Goal: Use online tool/utility: Utilize a website feature to perform a specific function

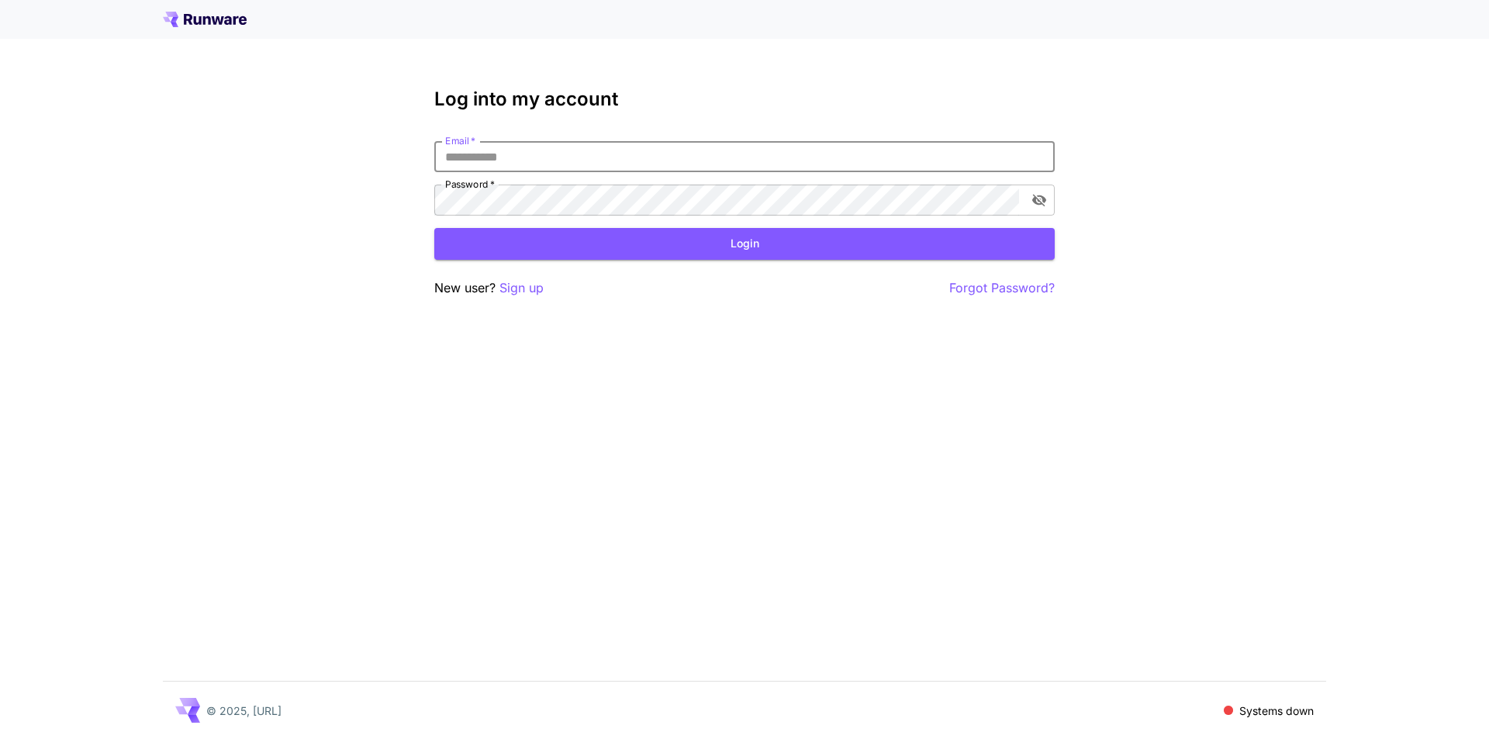
click at [674, 164] on input "Email   *" at bounding box center [744, 156] width 621 height 31
type input "**********"
click button "Login" at bounding box center [744, 244] width 621 height 32
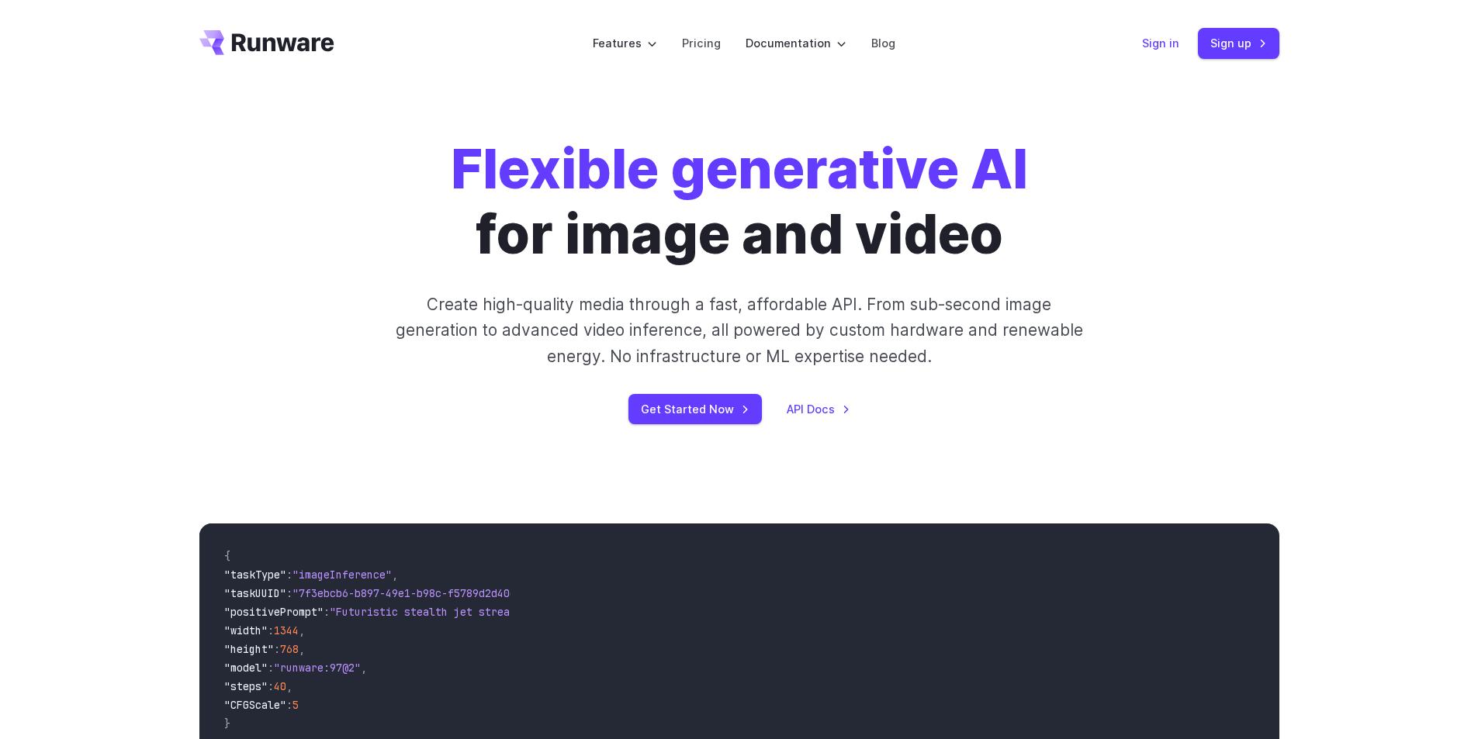
click at [1173, 36] on link "Sign in" at bounding box center [1160, 43] width 37 height 18
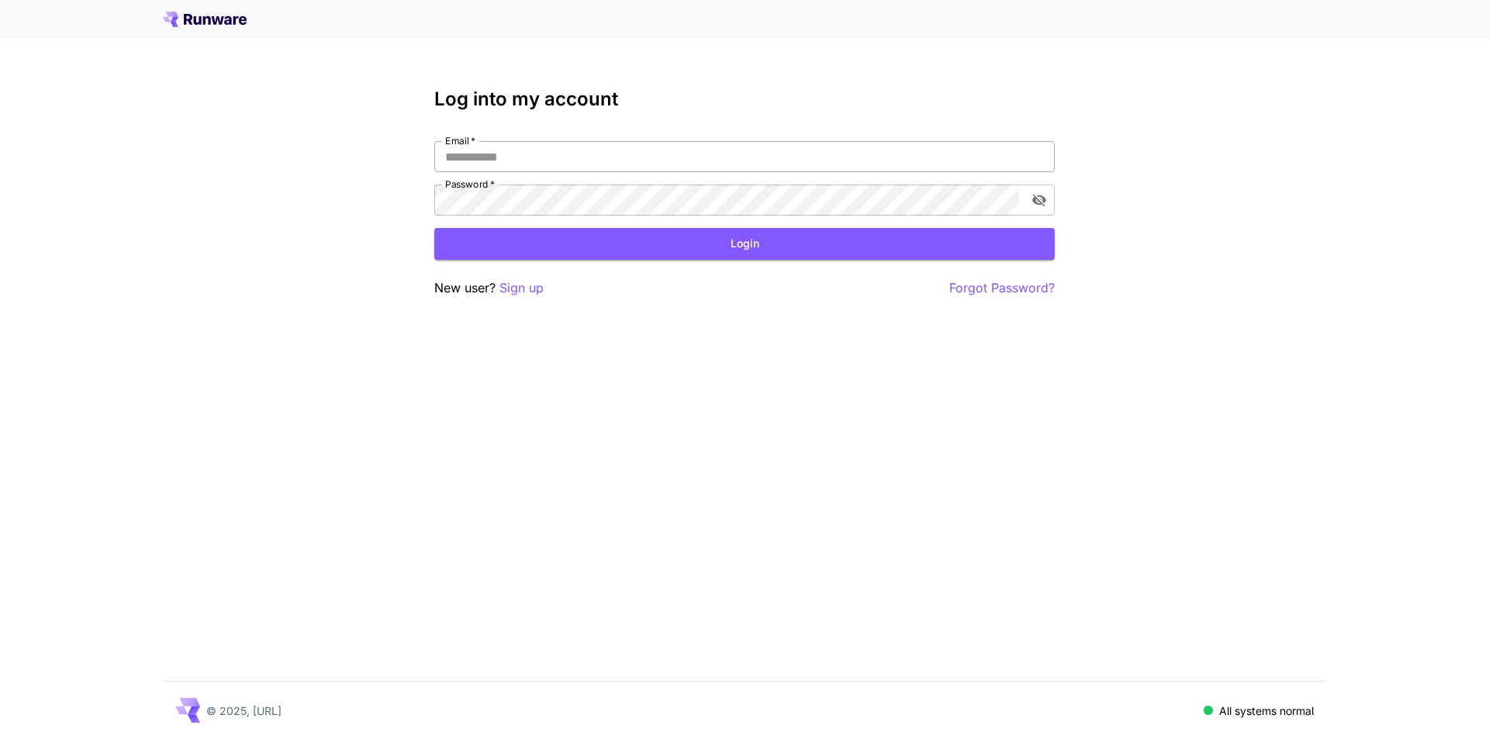
click at [535, 154] on input "Email   *" at bounding box center [744, 156] width 621 height 31
type input "**********"
click button "Login" at bounding box center [744, 244] width 621 height 32
click at [1036, 204] on icon "toggle password visibility" at bounding box center [1040, 200] width 16 height 16
click at [974, 286] on p "Forgot Password?" at bounding box center [1003, 287] width 106 height 19
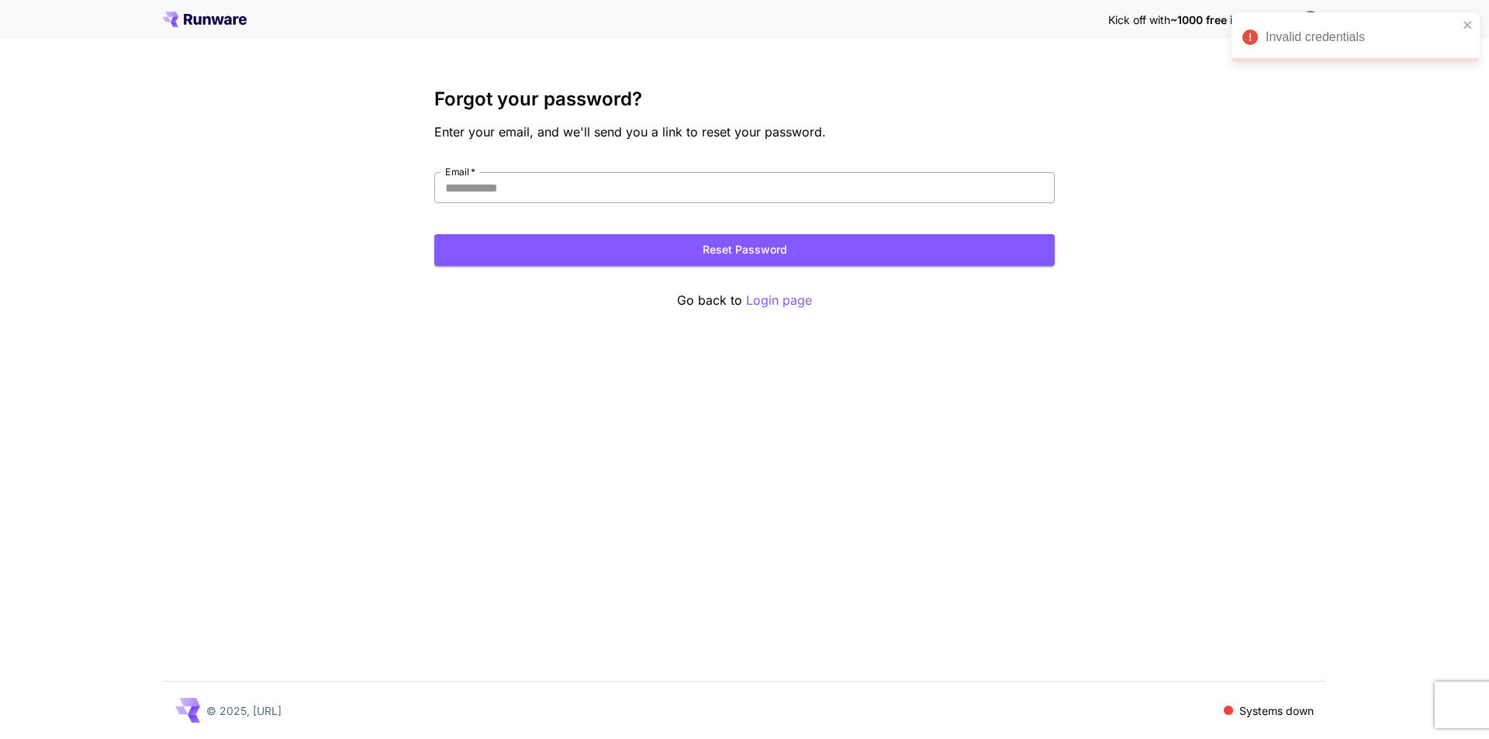
click at [501, 187] on input "Email   *" at bounding box center [744, 187] width 621 height 31
type input "**********"
click at [593, 249] on button "Reset Password" at bounding box center [744, 250] width 621 height 32
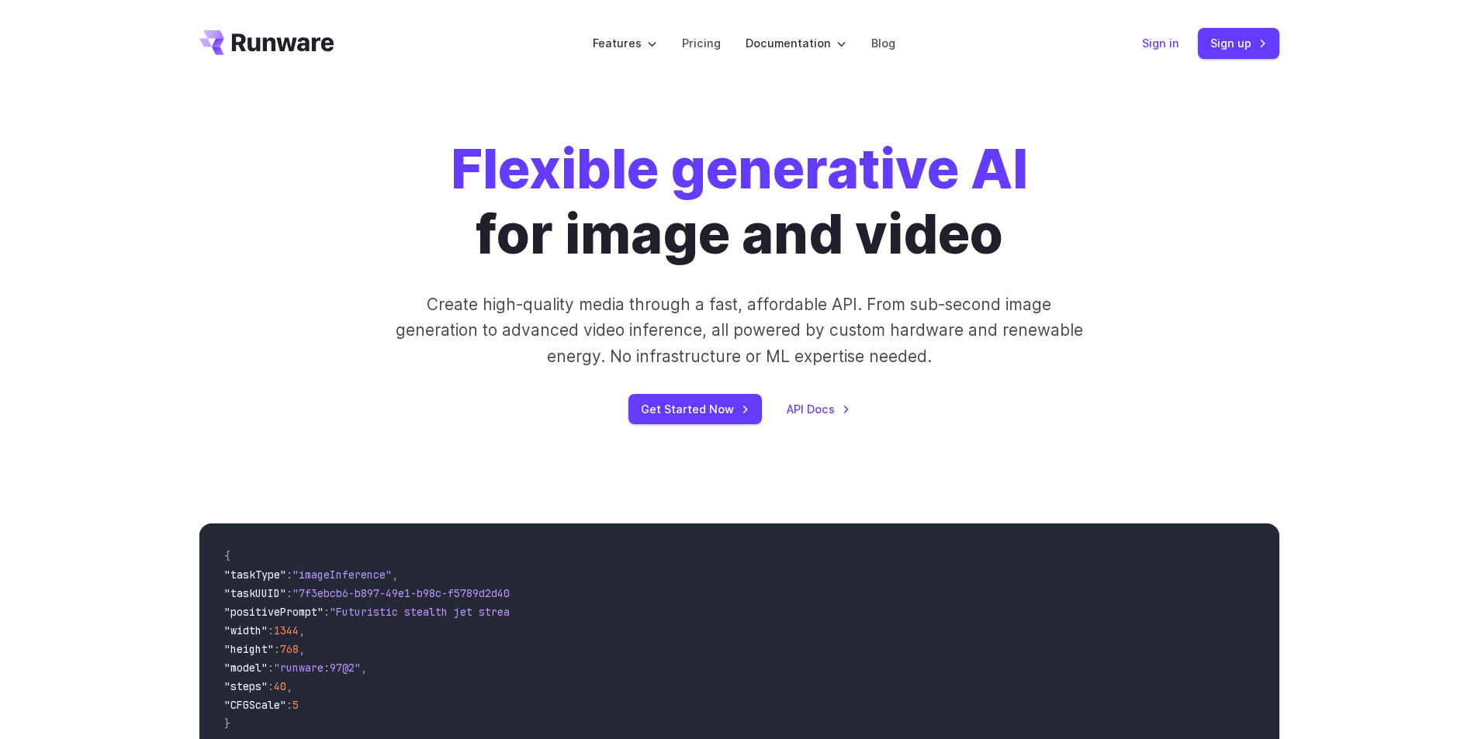
click at [1153, 47] on link "Sign in" at bounding box center [1160, 43] width 37 height 18
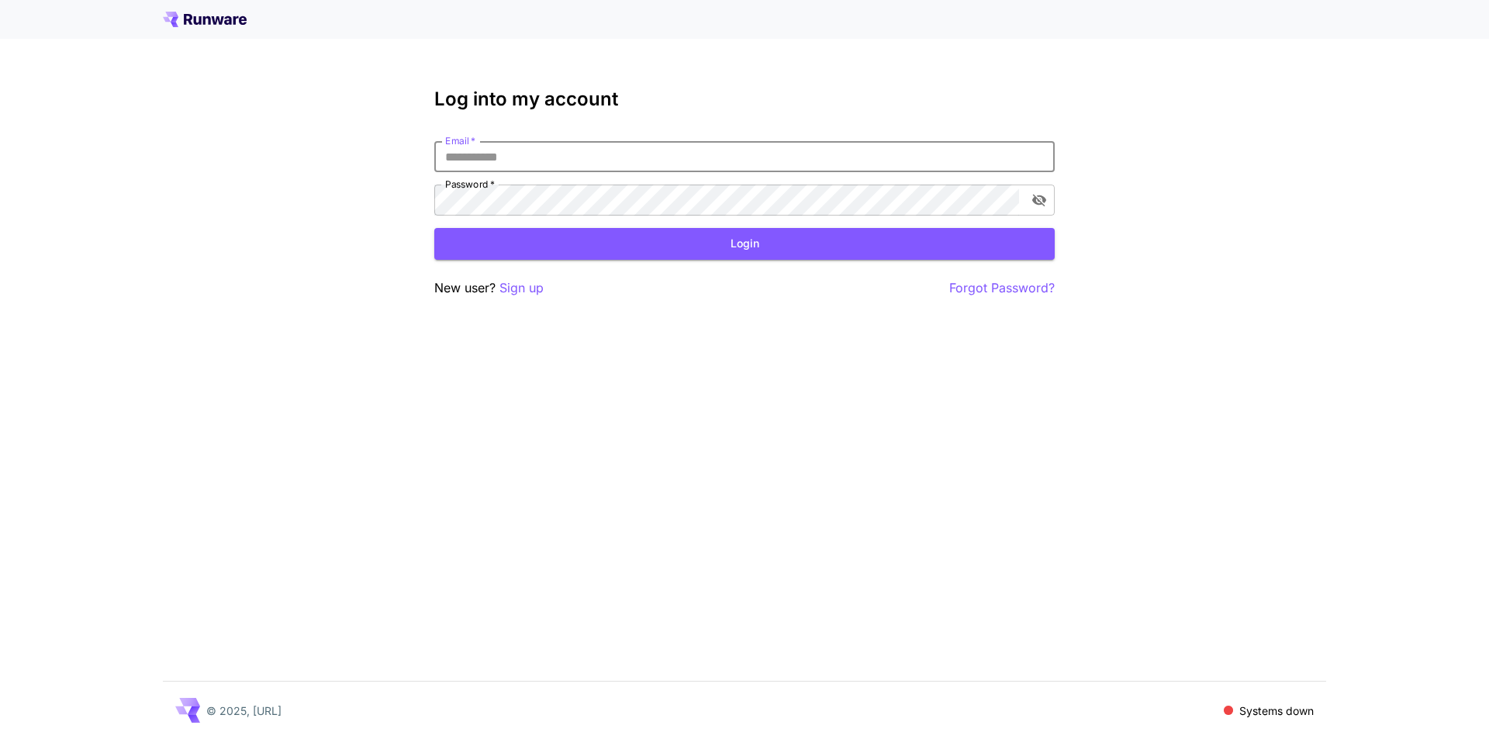
click at [632, 161] on input "Email   *" at bounding box center [744, 156] width 621 height 31
type input "*"
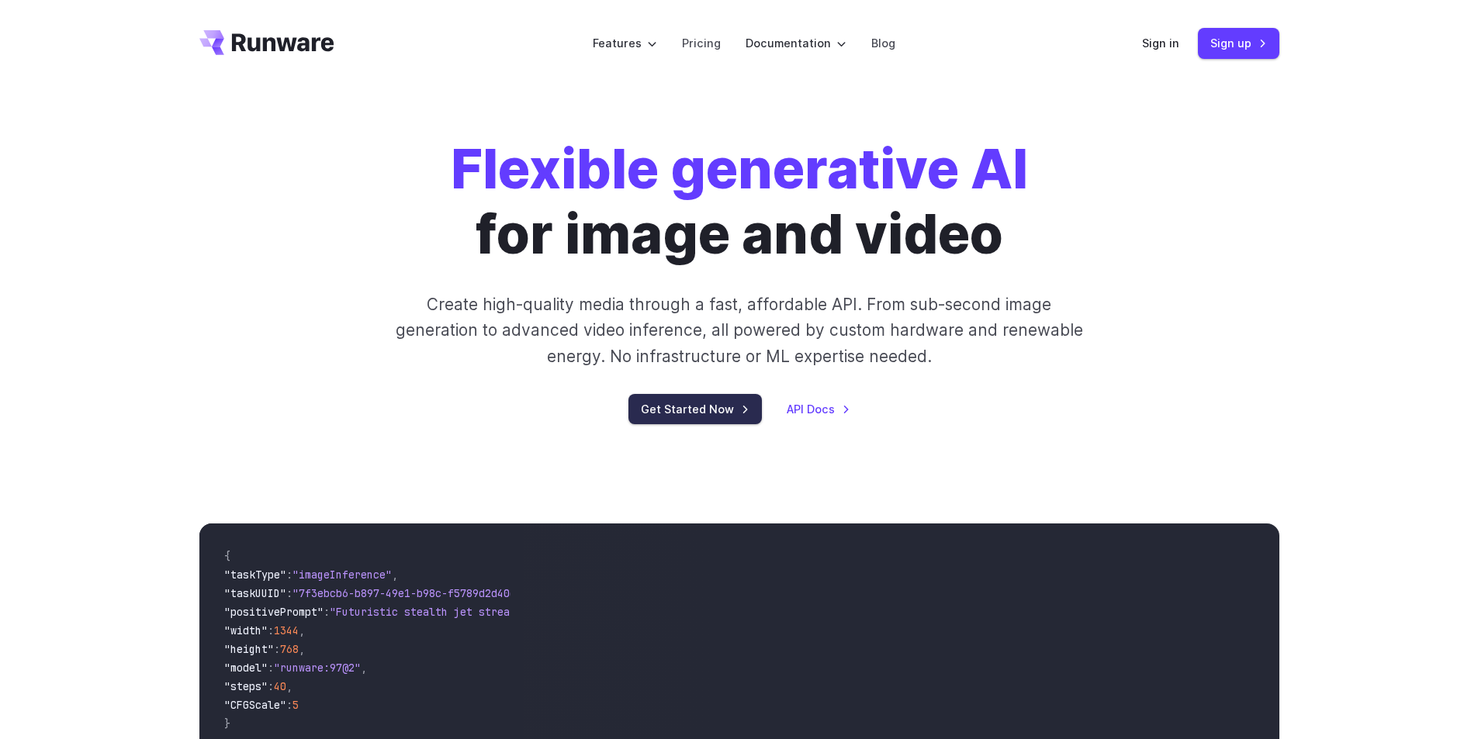
click at [714, 421] on link "Get Started Now" at bounding box center [694, 409] width 133 height 30
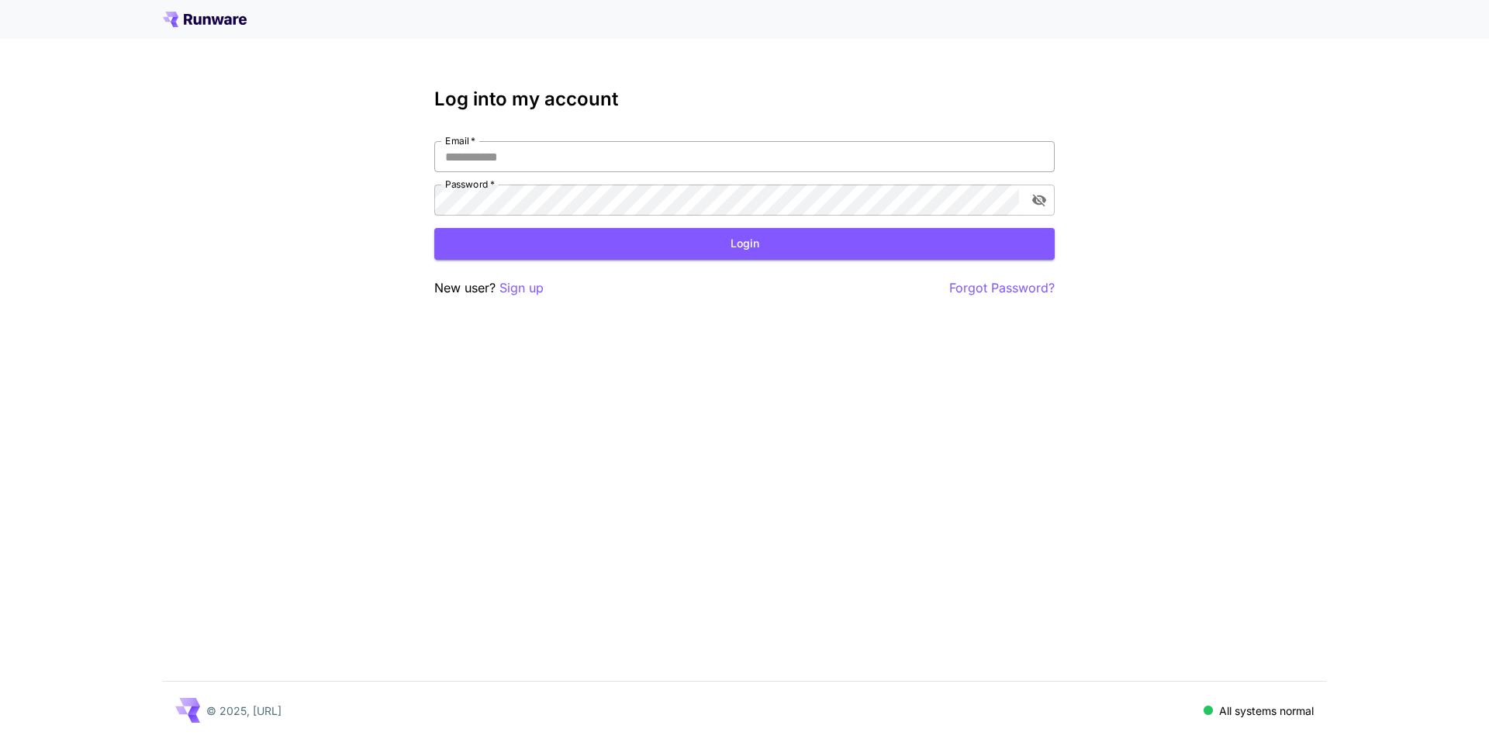
click at [520, 164] on input "Email   *" at bounding box center [744, 156] width 621 height 31
type input "*"
type input "**********"
click button "Login" at bounding box center [744, 244] width 621 height 32
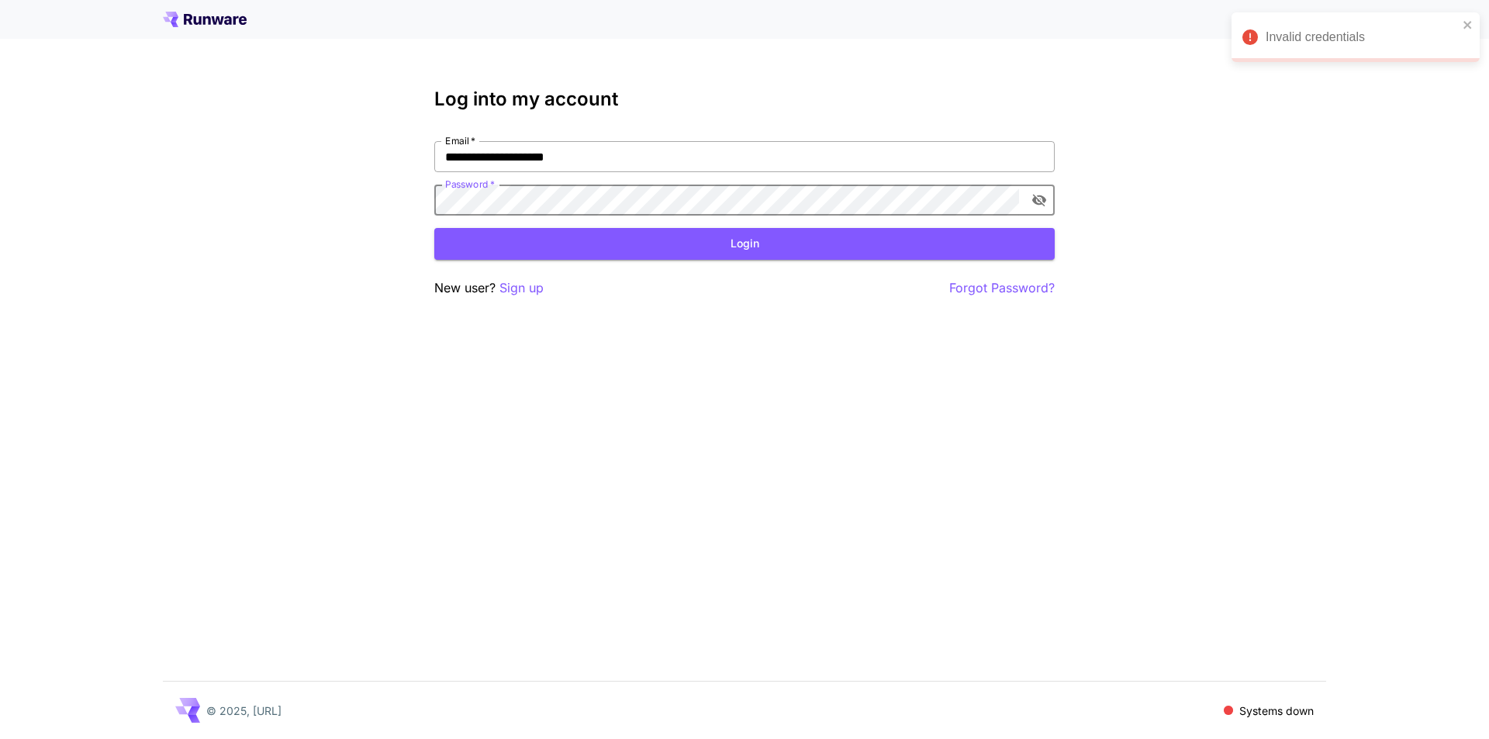
click button "Login" at bounding box center [744, 244] width 621 height 32
click at [502, 160] on input "**********" at bounding box center [744, 156] width 621 height 31
click button "Login" at bounding box center [744, 244] width 621 height 32
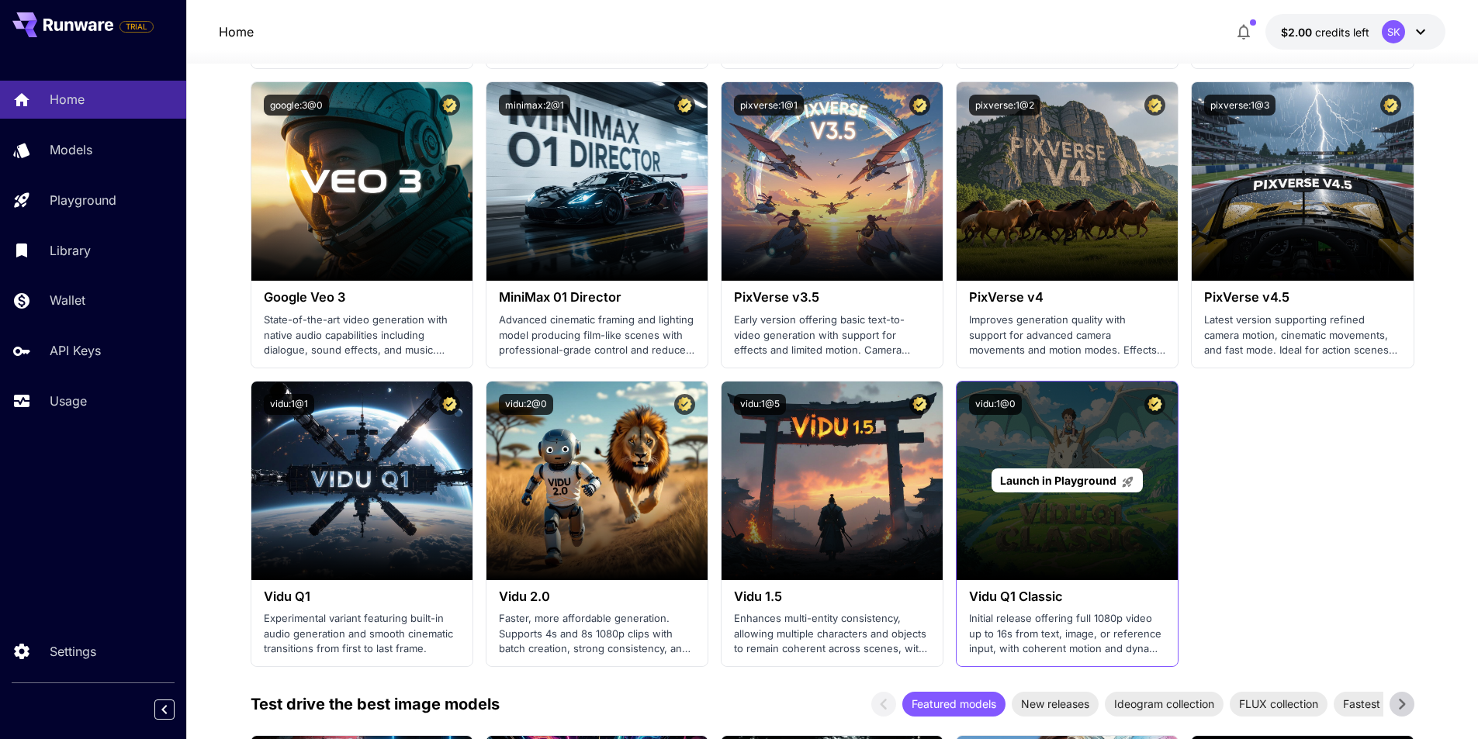
scroll to position [1086, 0]
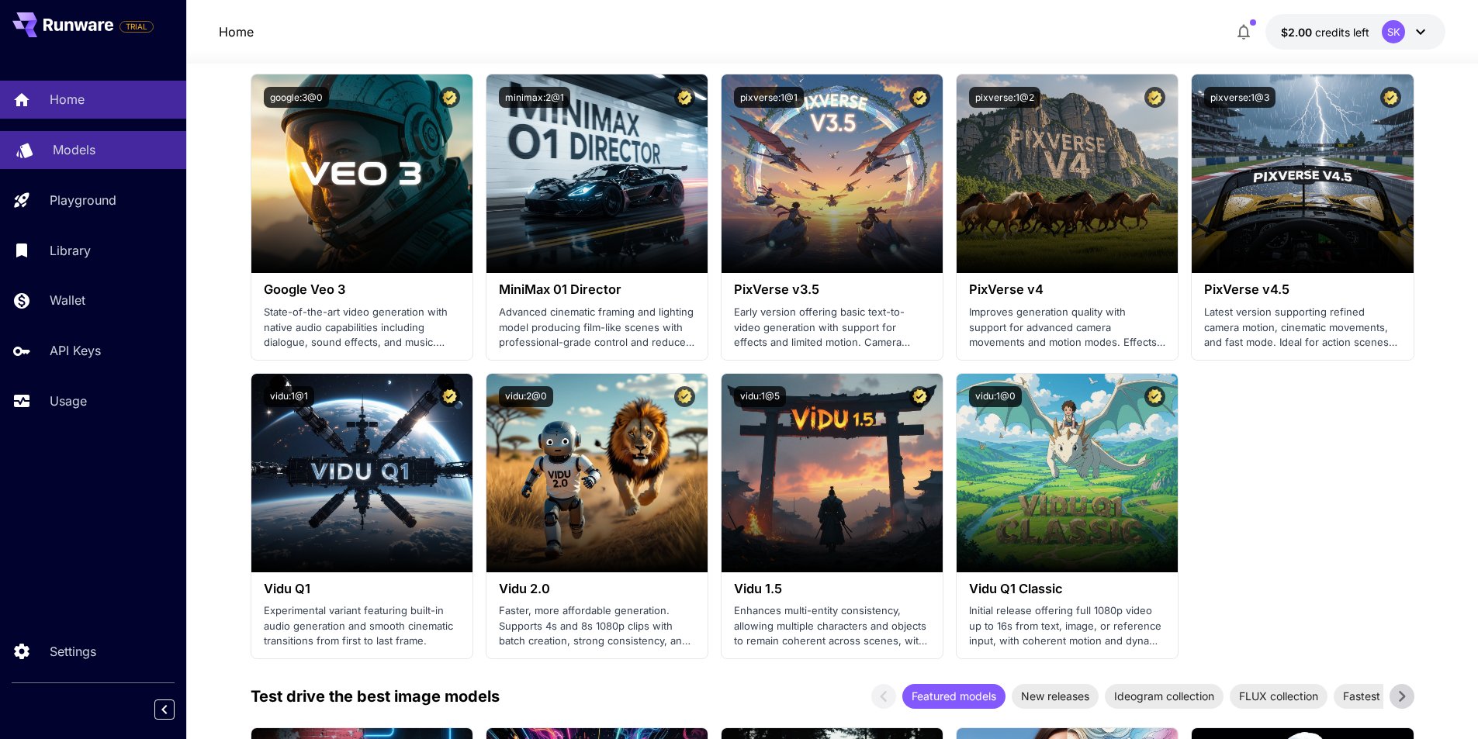
click at [88, 161] on link "Models" at bounding box center [93, 150] width 186 height 38
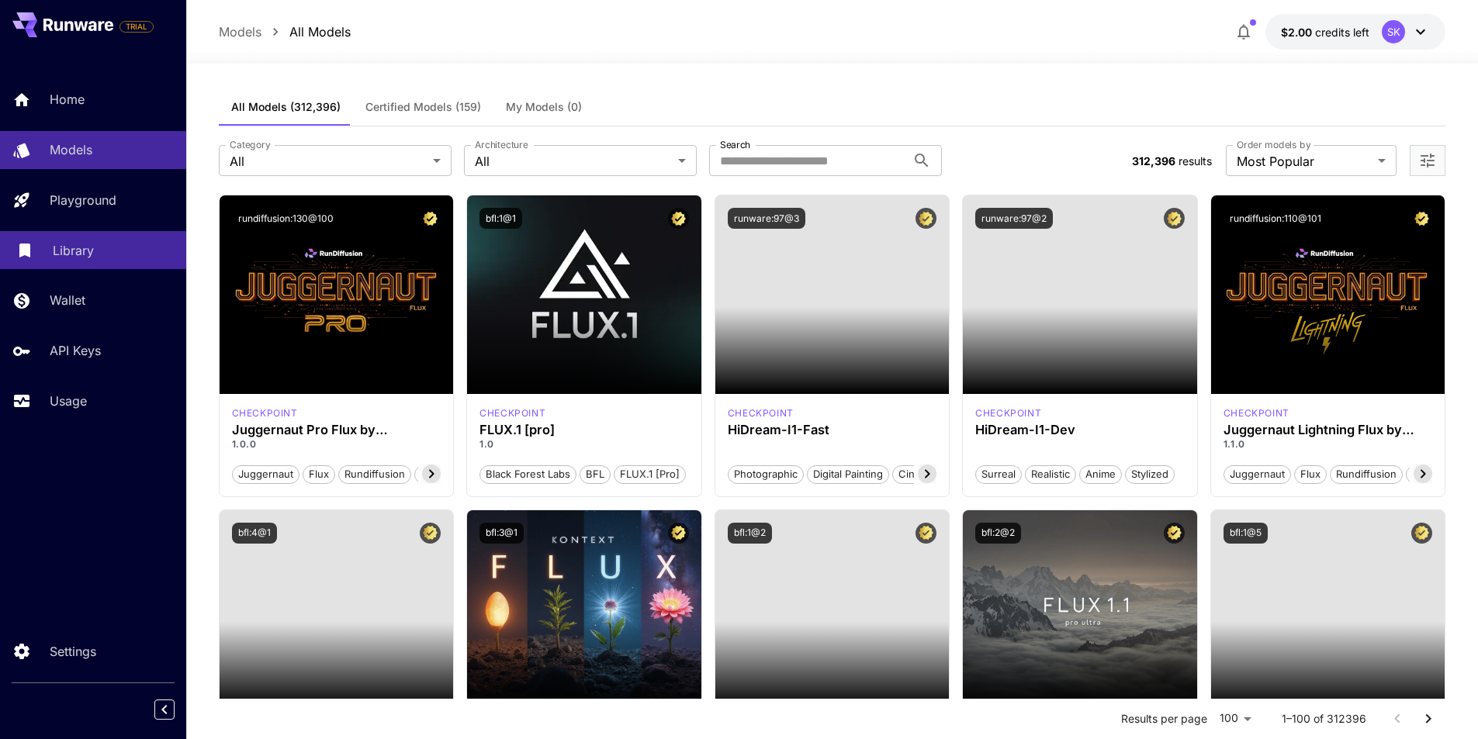
click at [83, 251] on p "Library" at bounding box center [73, 250] width 41 height 19
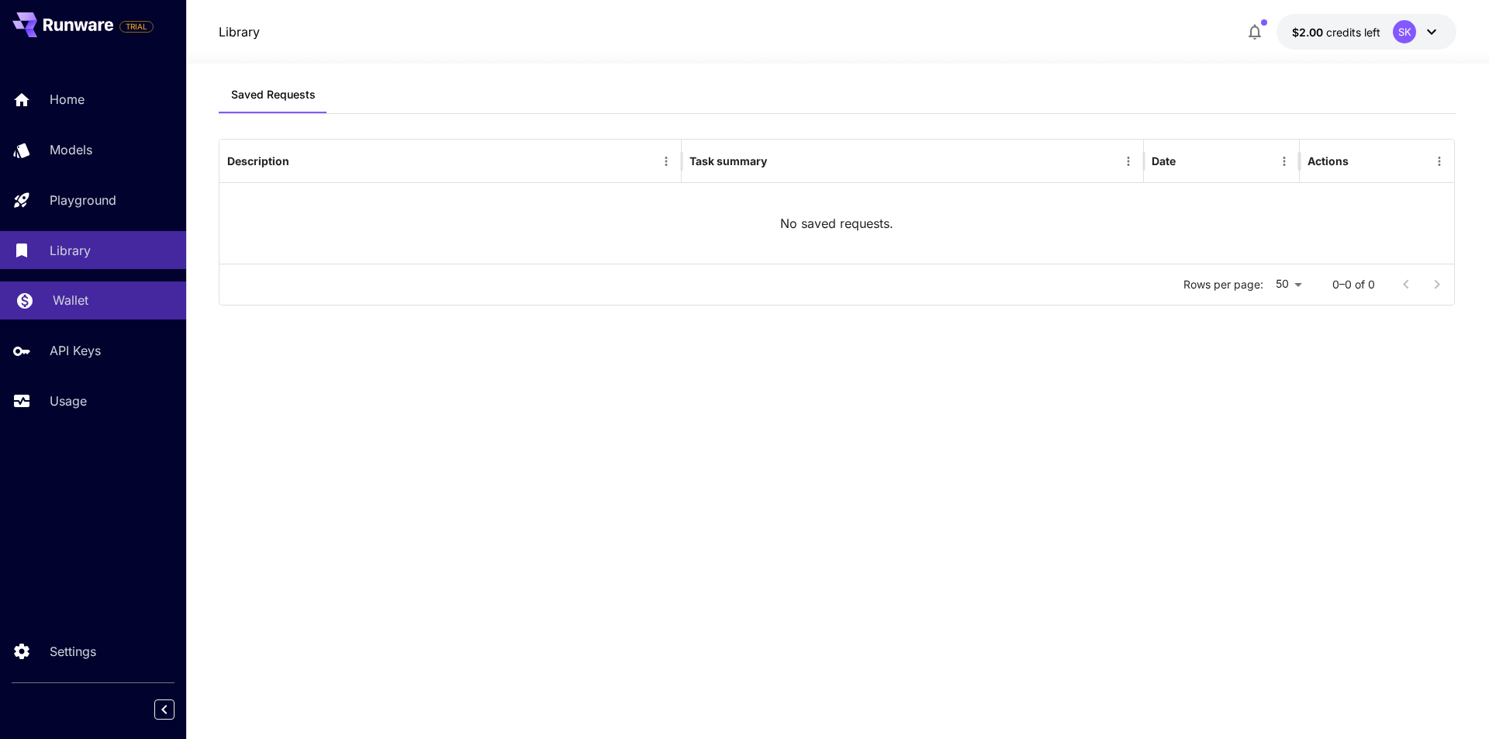
click at [89, 303] on div "Wallet" at bounding box center [113, 300] width 121 height 19
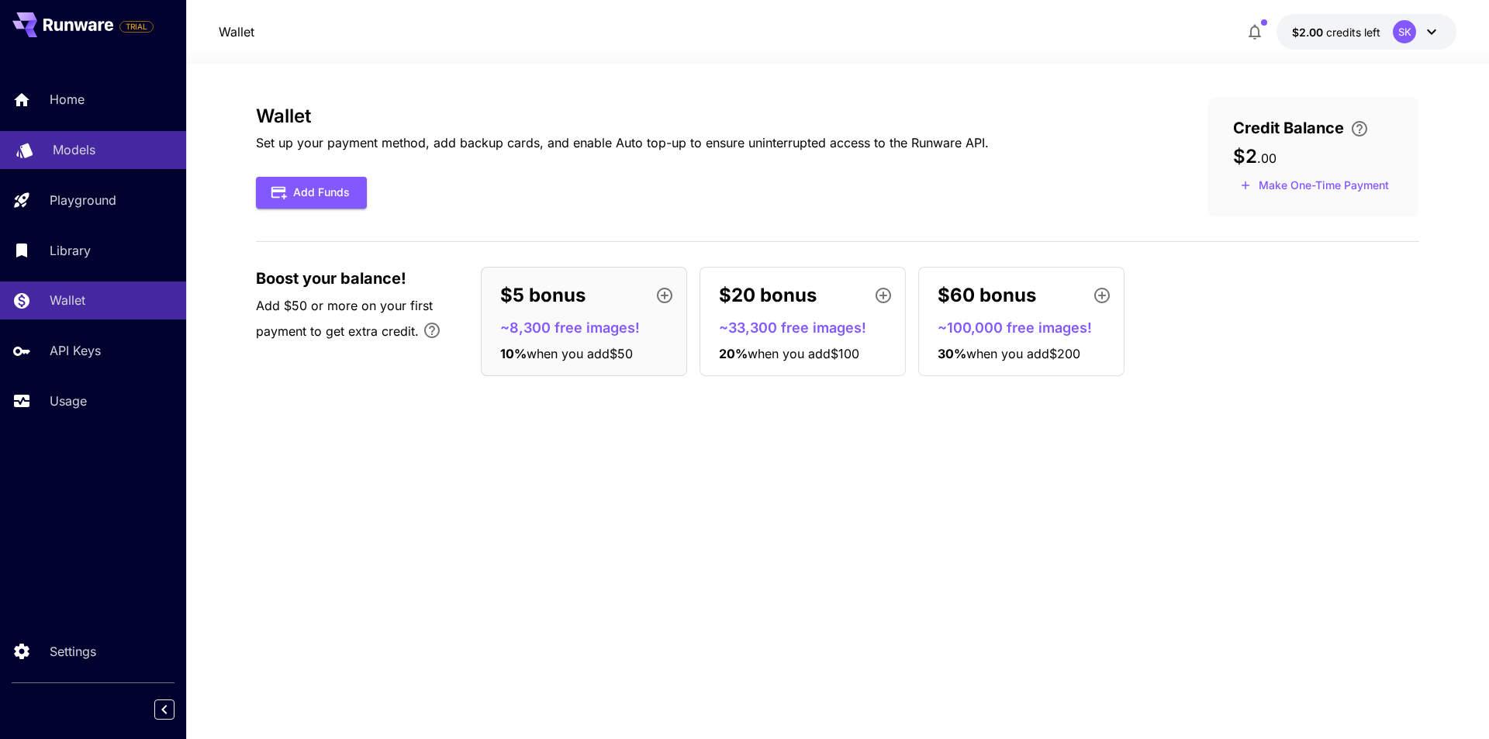
click at [84, 139] on link "Models" at bounding box center [93, 150] width 186 height 38
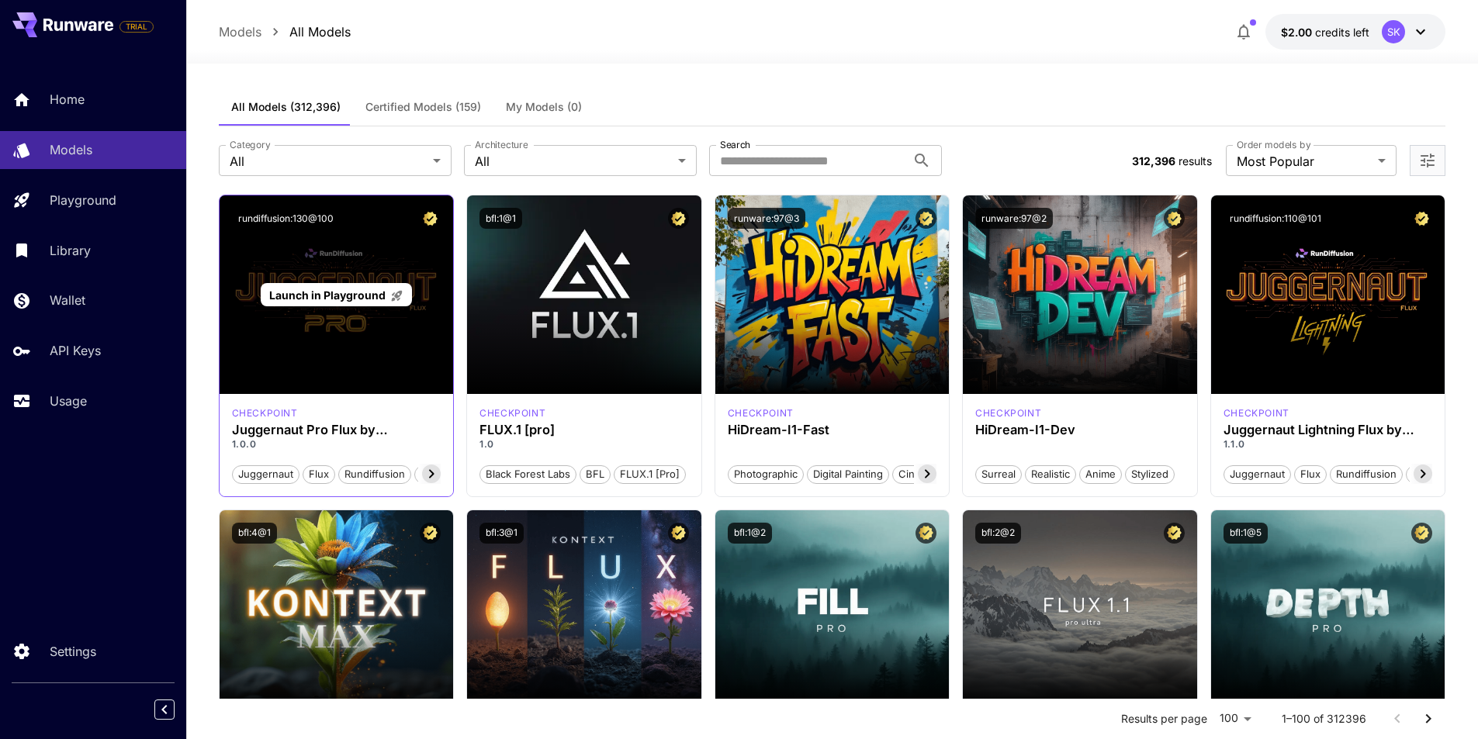
click at [403, 351] on div "Launch in Playground" at bounding box center [337, 294] width 234 height 199
click at [318, 296] on span "Launch in Playground" at bounding box center [327, 295] width 116 height 13
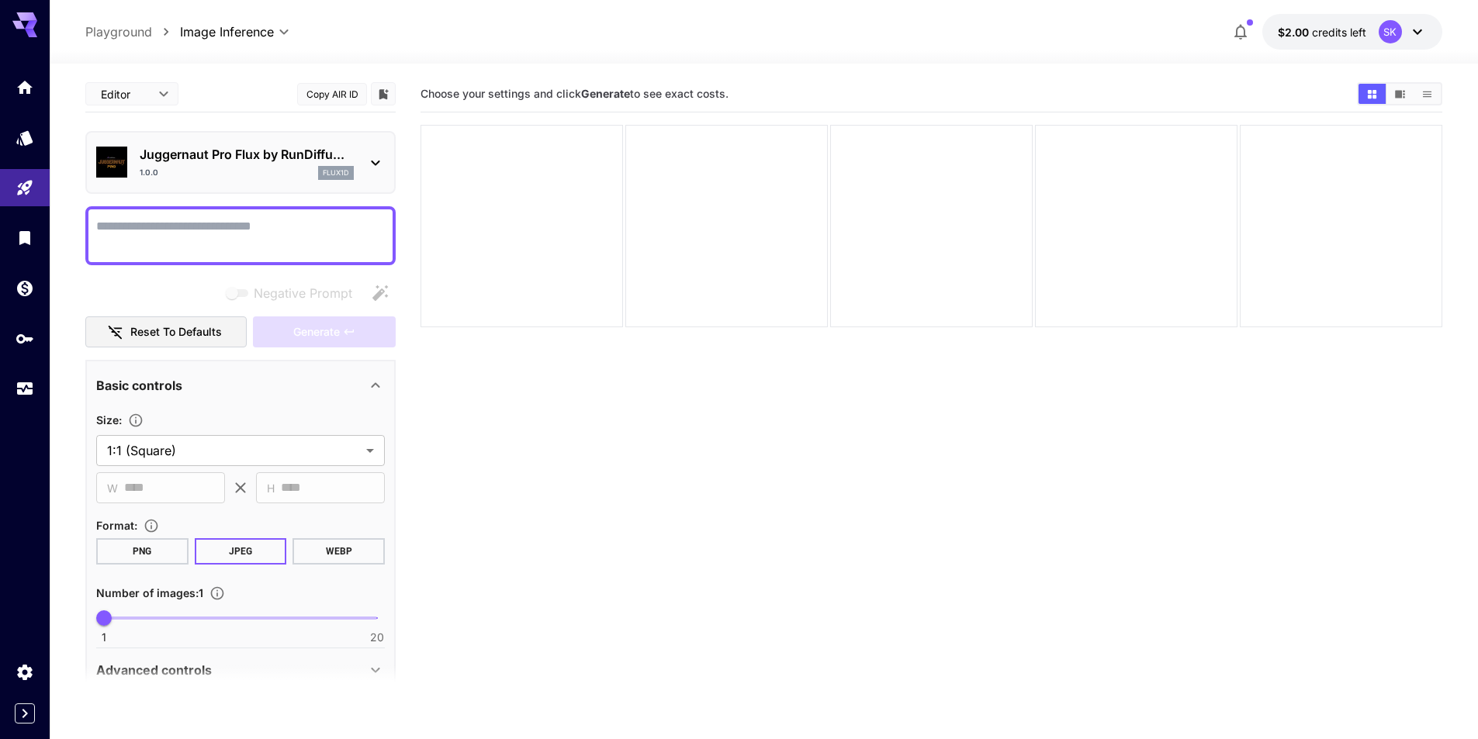
click at [251, 237] on textarea "Negative Prompt" at bounding box center [240, 235] width 289 height 37
click at [201, 217] on textarea "Negative Prompt" at bounding box center [240, 235] width 289 height 37
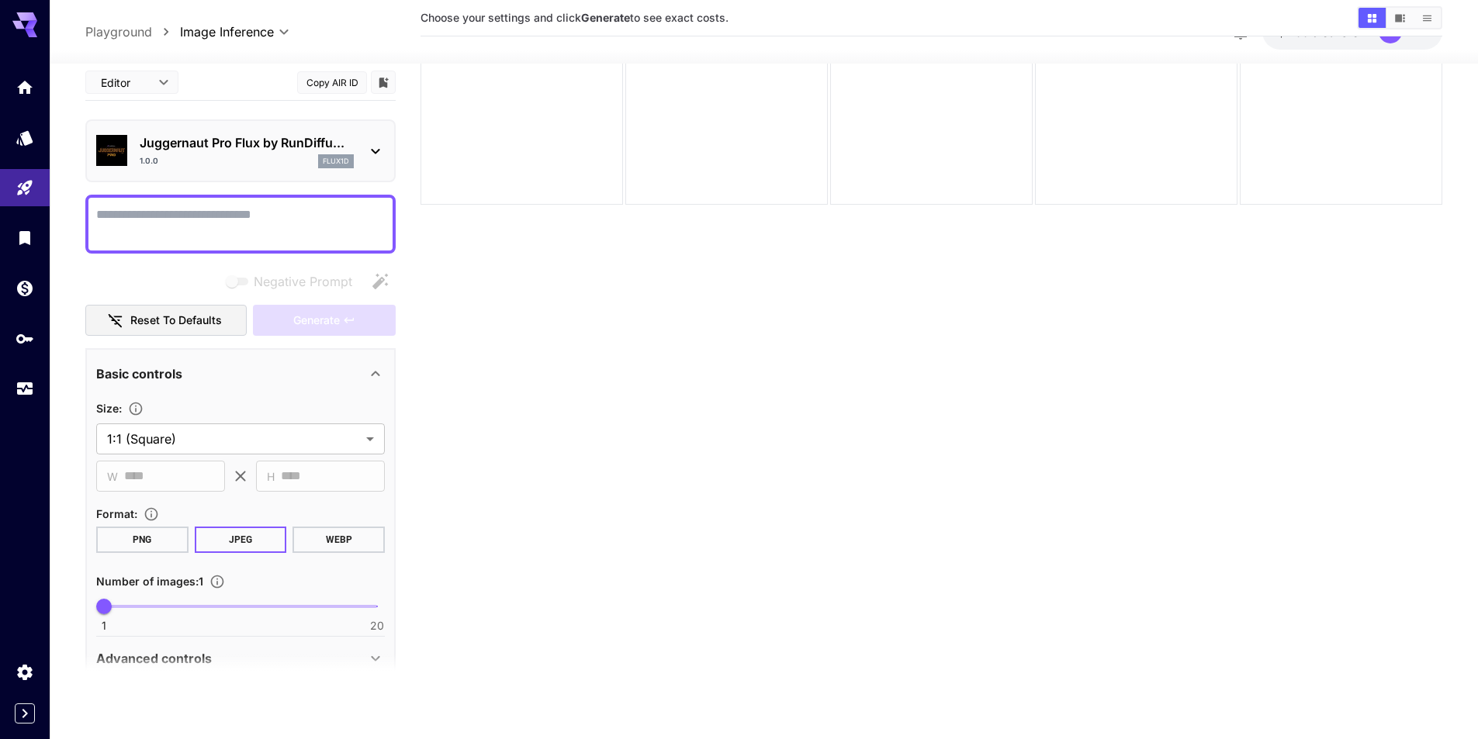
click at [344, 140] on p "Juggernaut Pro Flux by RunDiffu..." at bounding box center [247, 142] width 214 height 19
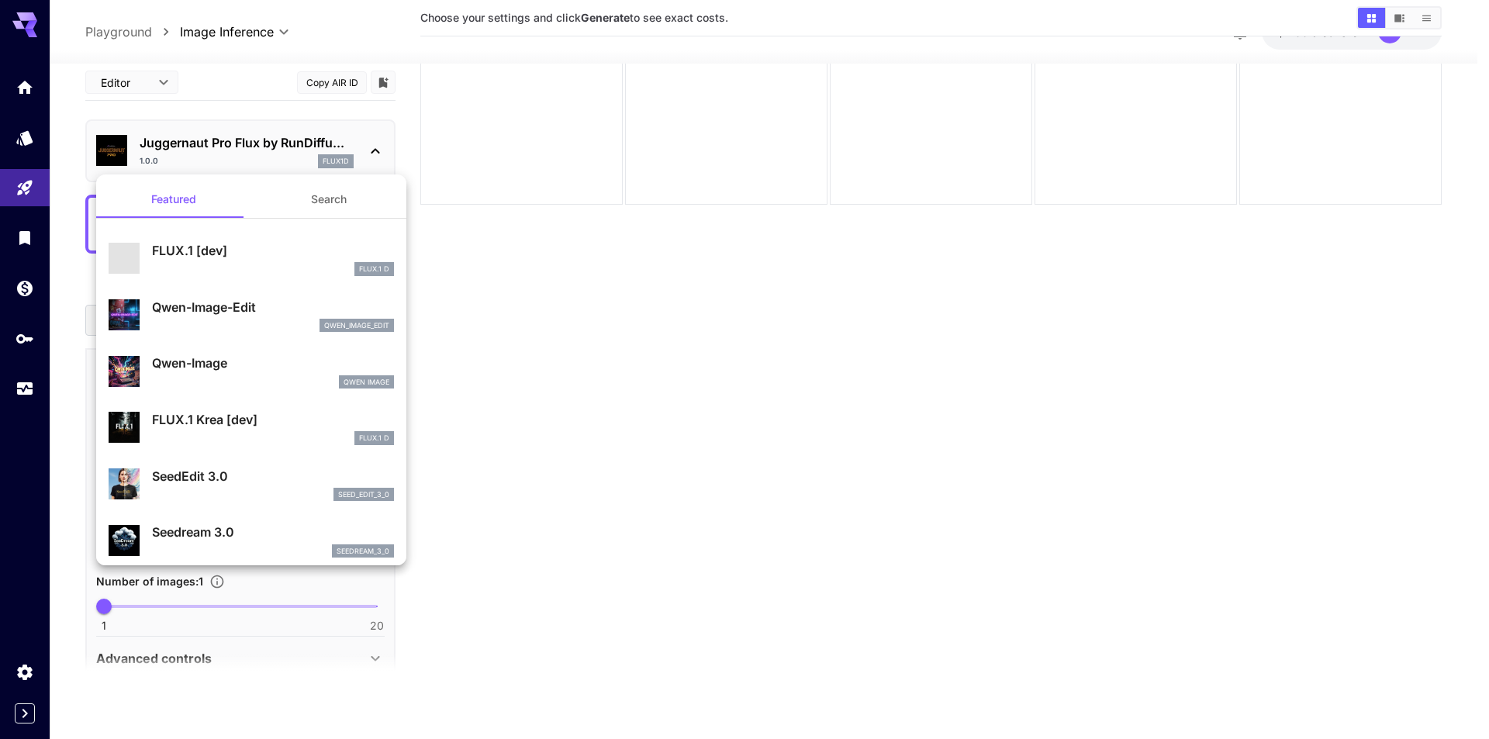
click at [361, 144] on div at bounding box center [744, 369] width 1489 height 739
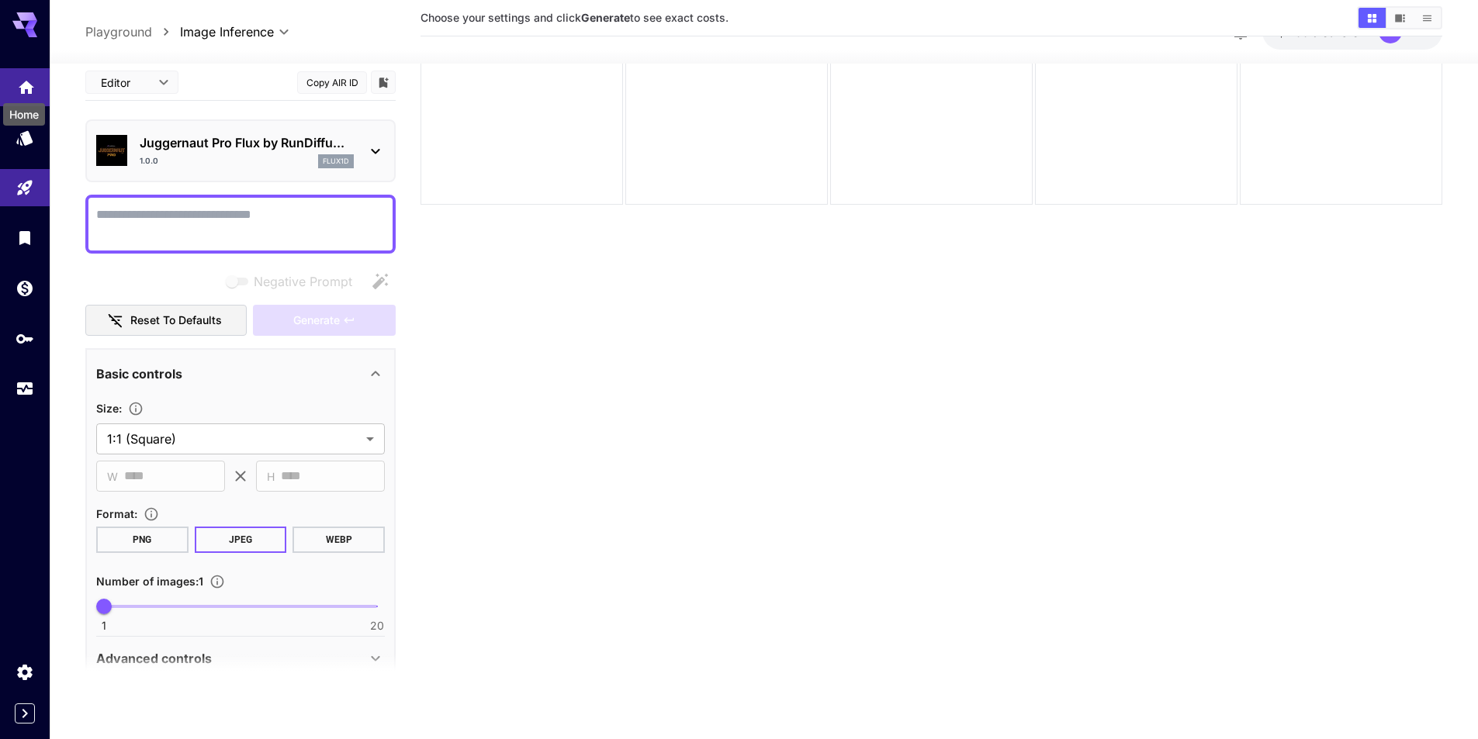
click at [30, 88] on icon "Home" at bounding box center [27, 83] width 16 height 13
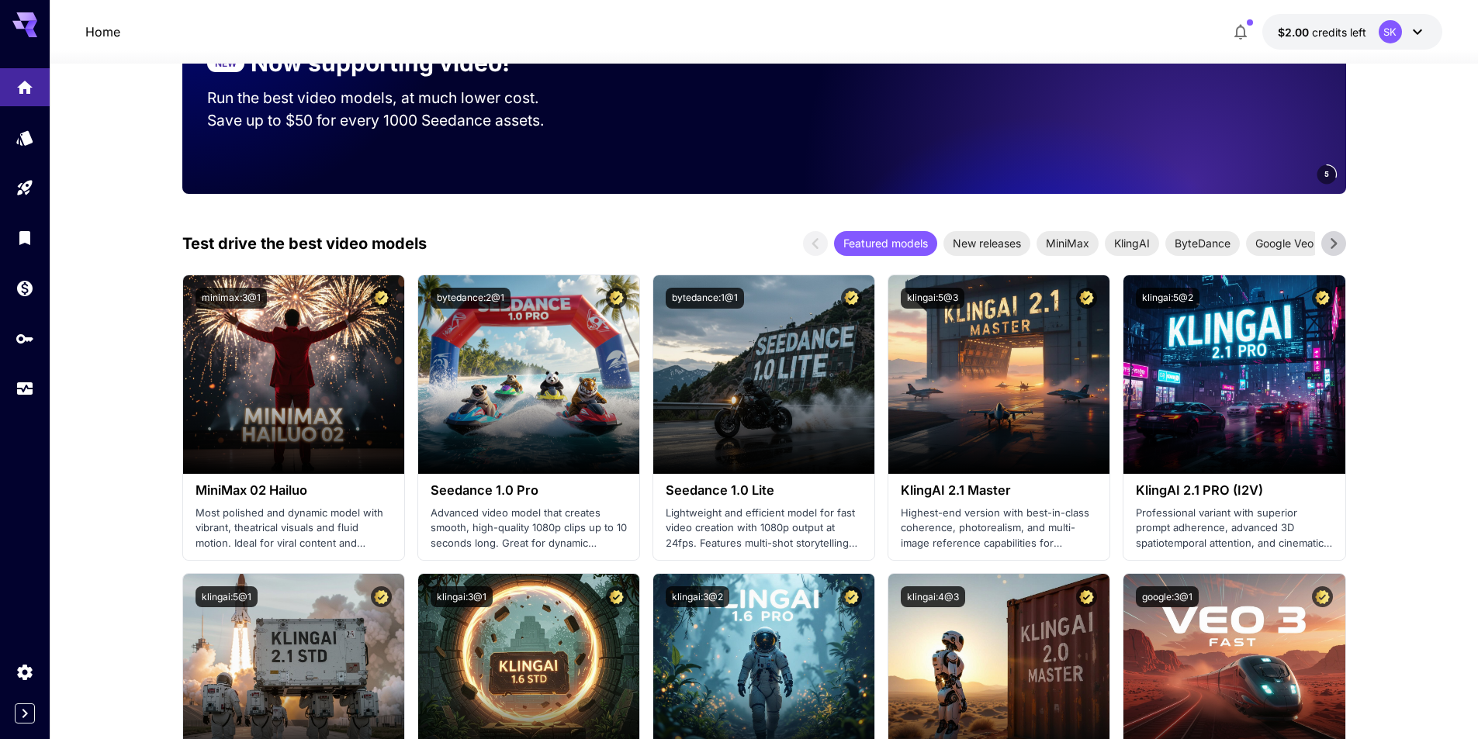
scroll to position [278, 0]
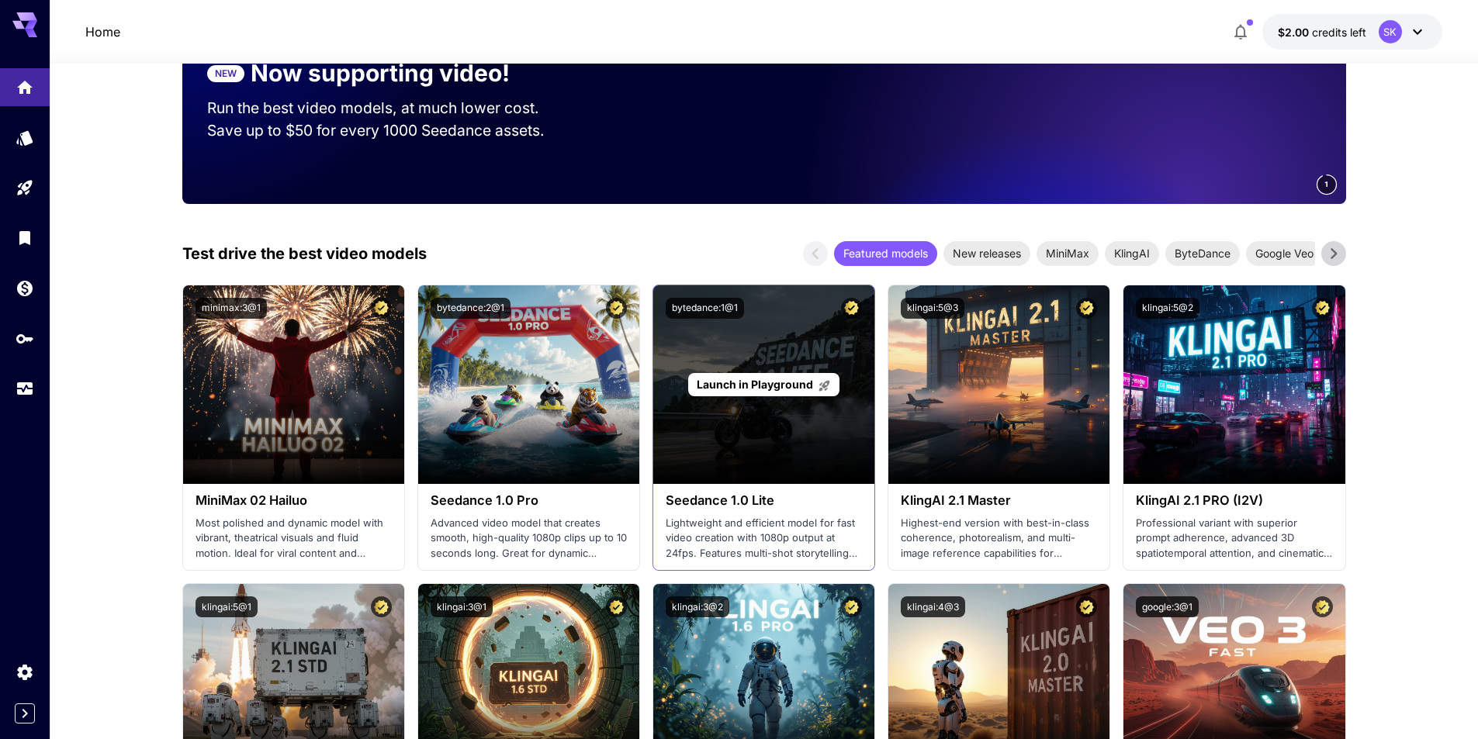
click at [763, 355] on div "Launch in Playground" at bounding box center [763, 384] width 221 height 199
click at [756, 381] on span "Launch in Playground" at bounding box center [755, 384] width 116 height 13
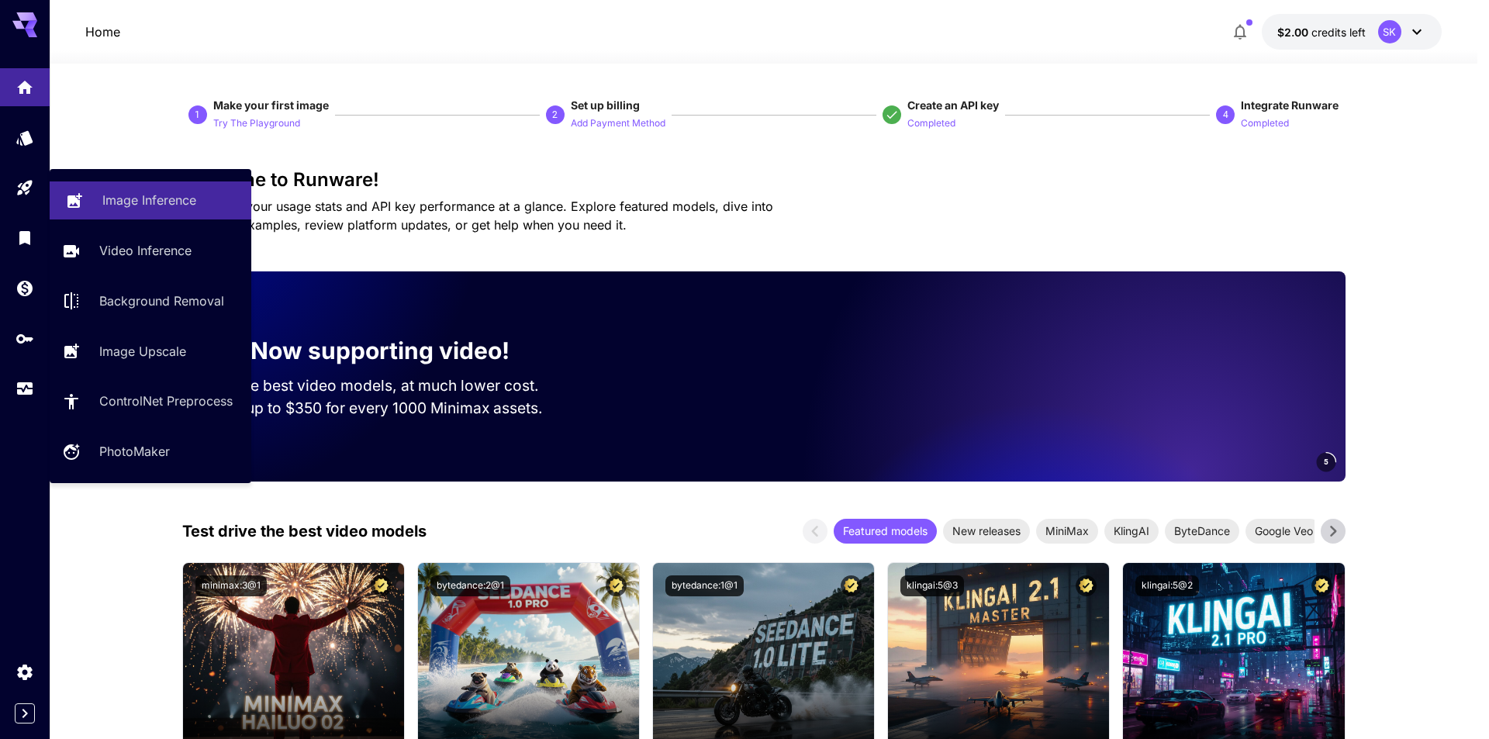
click at [172, 199] on p "Image Inference" at bounding box center [149, 200] width 94 height 19
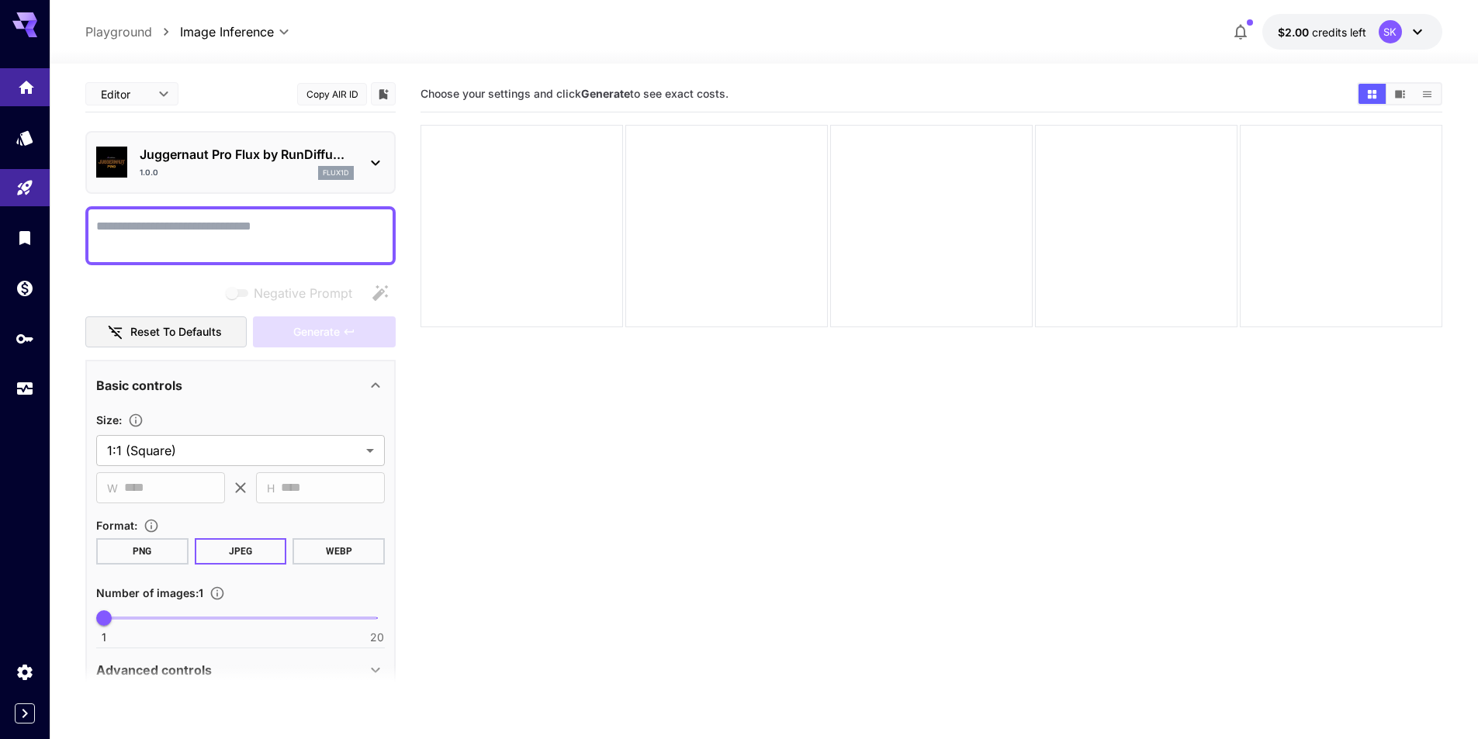
click at [33, 98] on link at bounding box center [25, 87] width 50 height 38
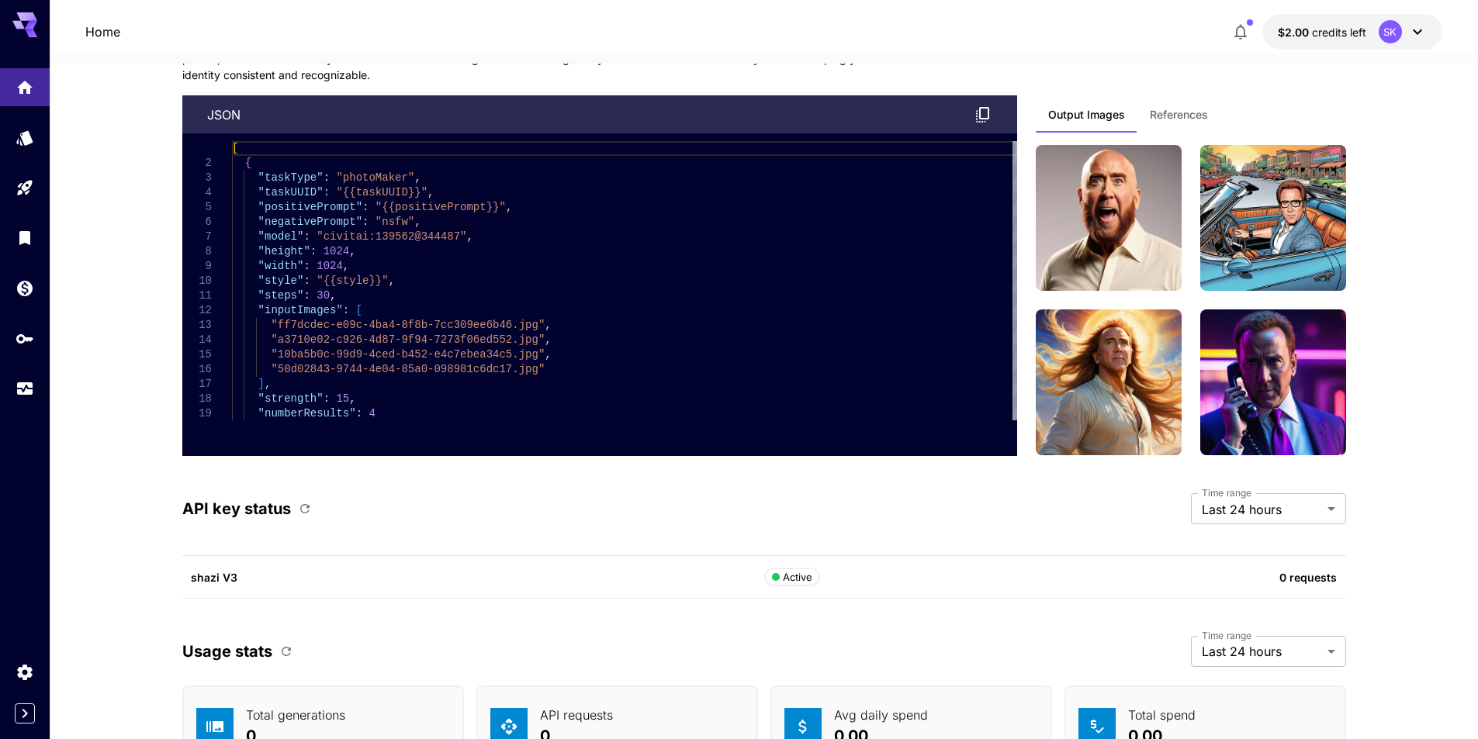
scroll to position [3449, 0]
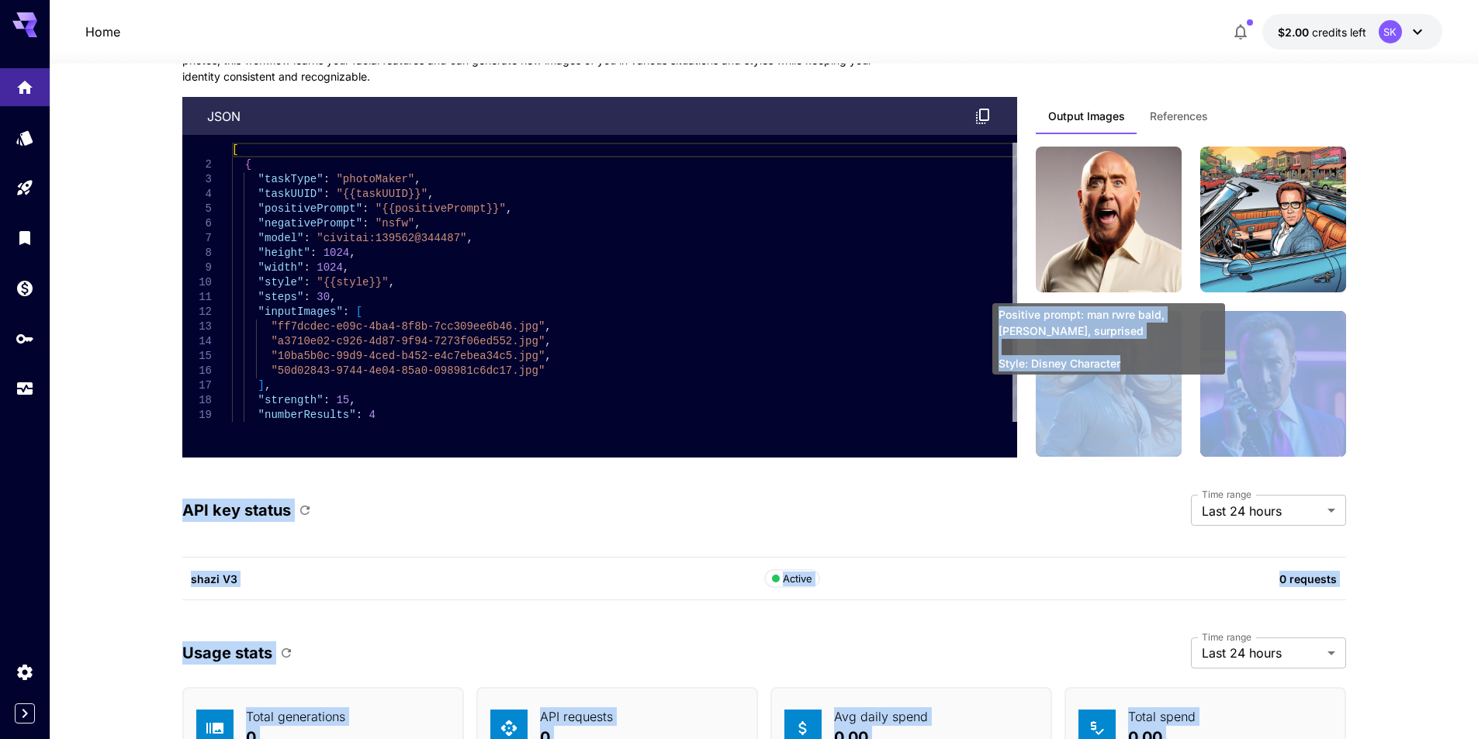
drag, startPoint x: 1124, startPoint y: 361, endPoint x: 1119, endPoint y: 400, distance: 38.3
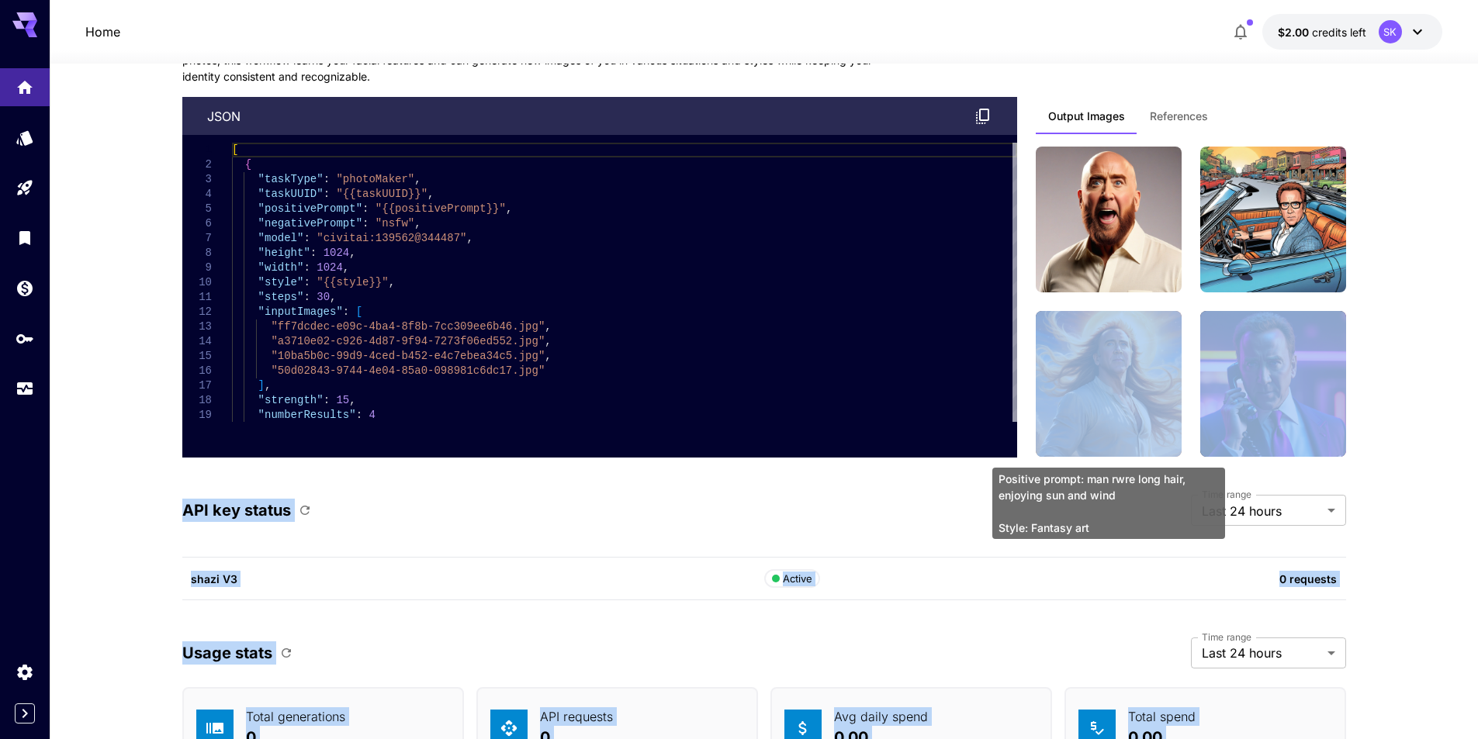
click at [1118, 413] on img at bounding box center [1109, 384] width 146 height 146
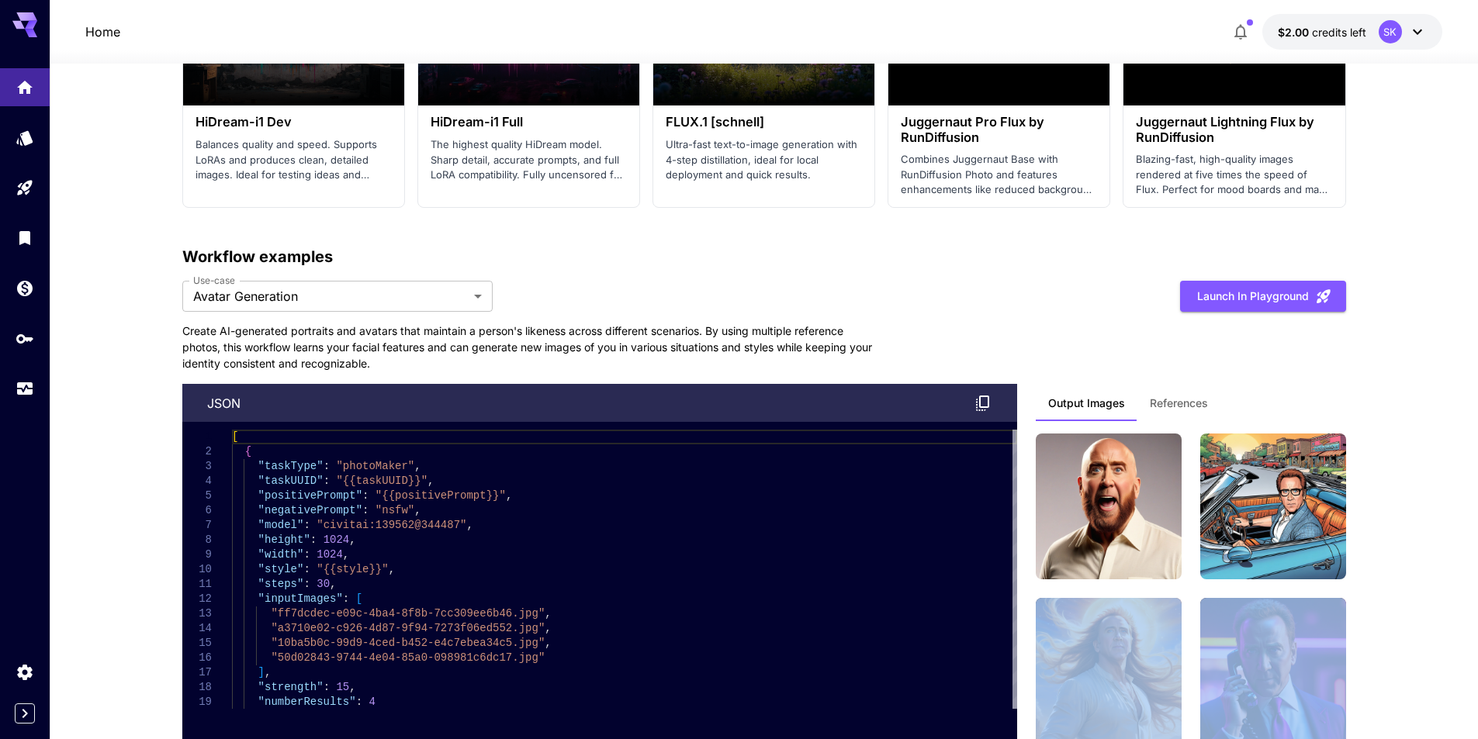
scroll to position [3139, 0]
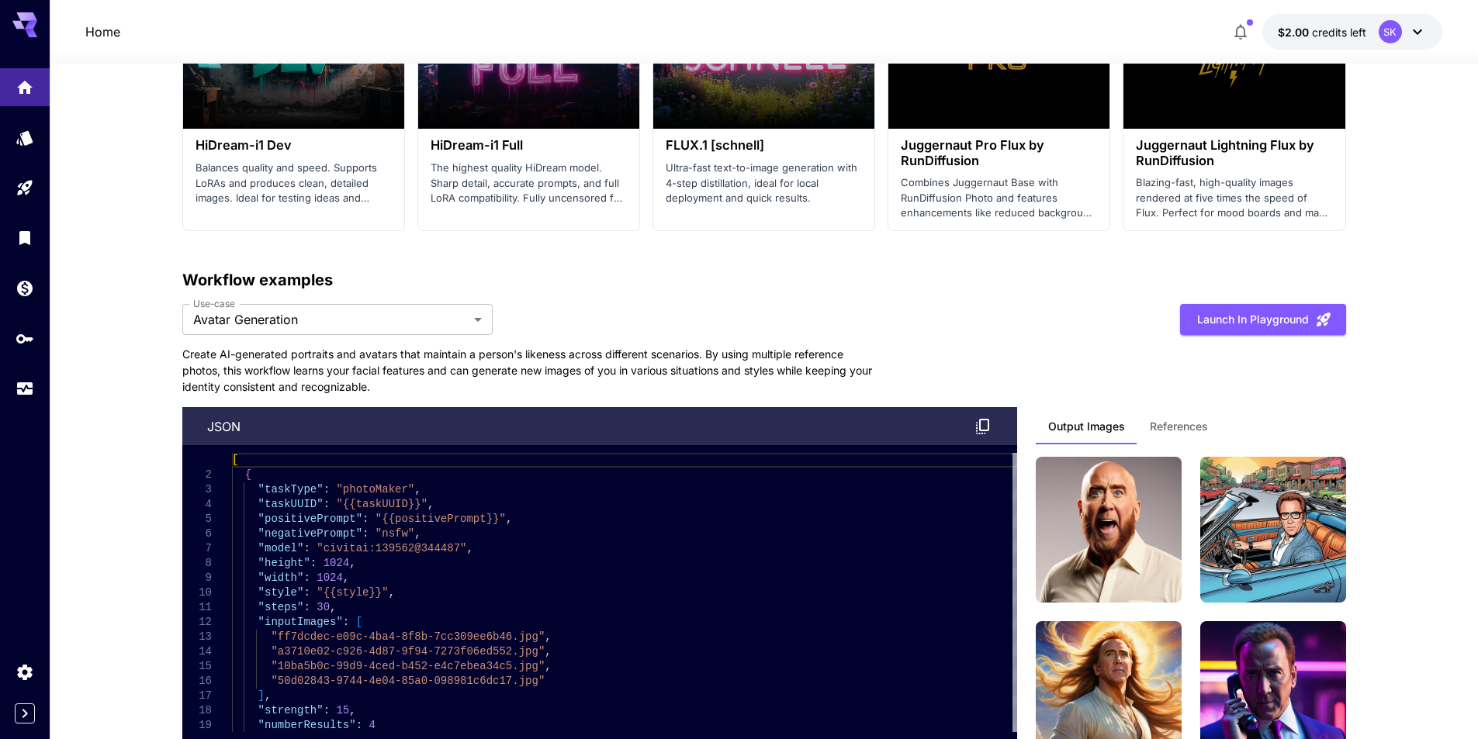
click at [1121, 291] on p "Workflow examples" at bounding box center [764, 279] width 1164 height 23
click at [1157, 427] on span "References" at bounding box center [1179, 427] width 58 height 14
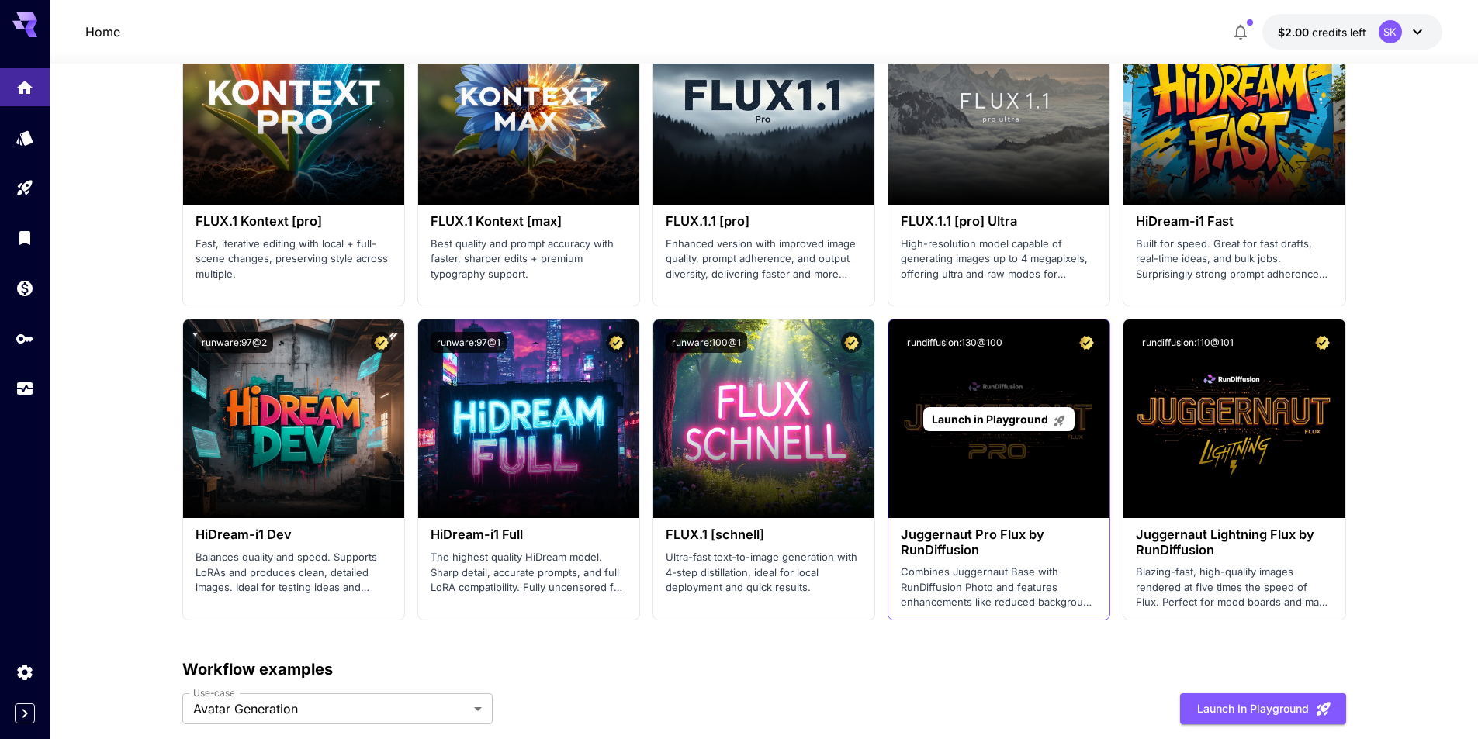
scroll to position [2751, 0]
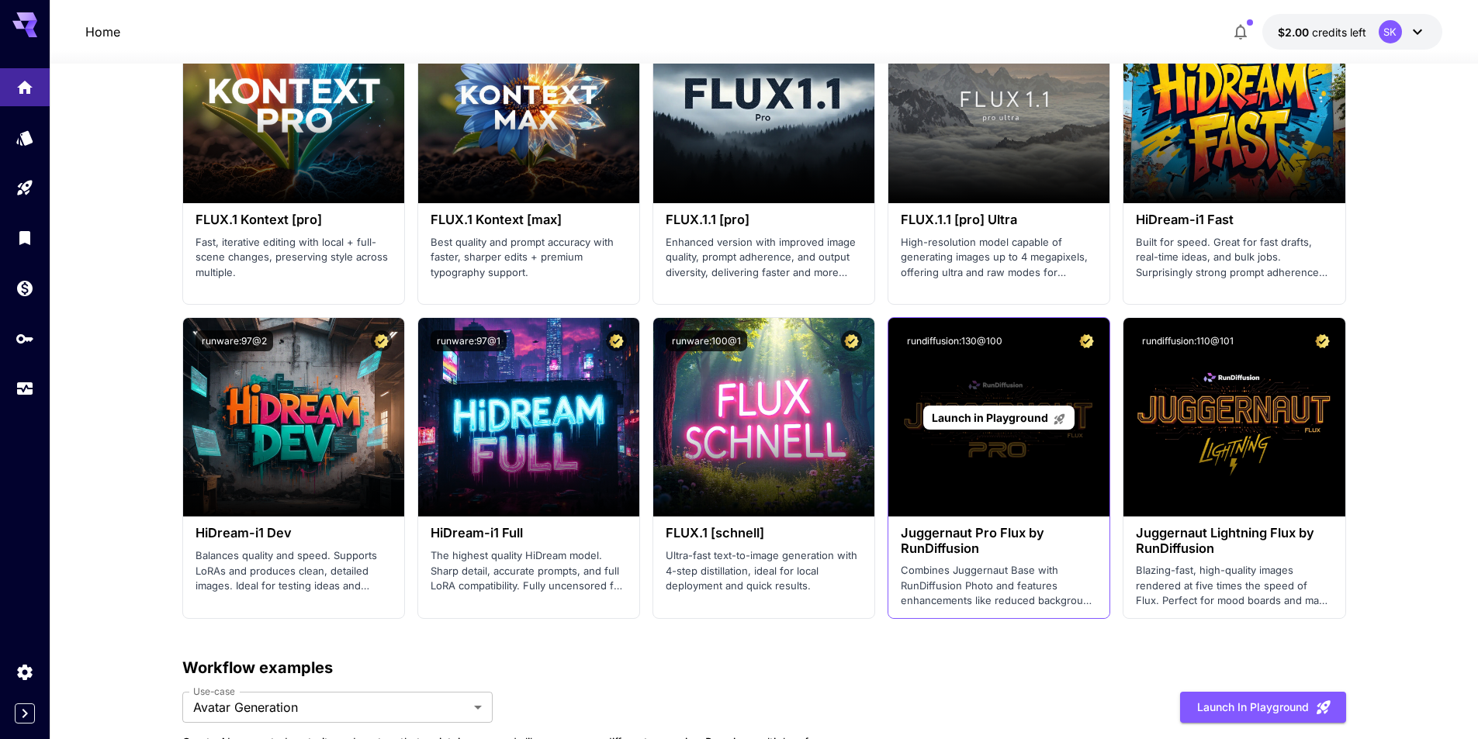
click at [1005, 425] on p "Launch in Playground" at bounding box center [999, 418] width 134 height 16
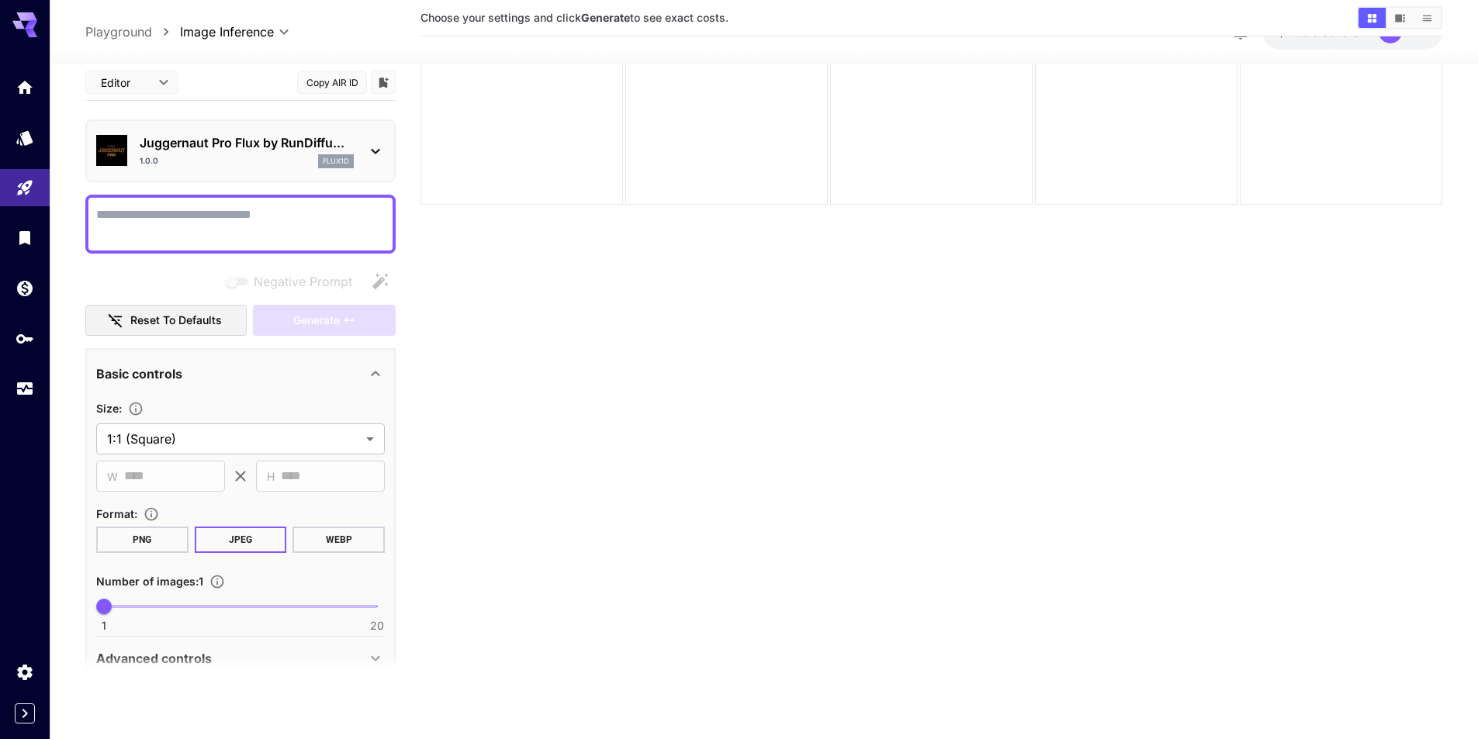
click at [329, 140] on p "Juggernaut Pro Flux by RunDiffu..." at bounding box center [247, 142] width 214 height 19
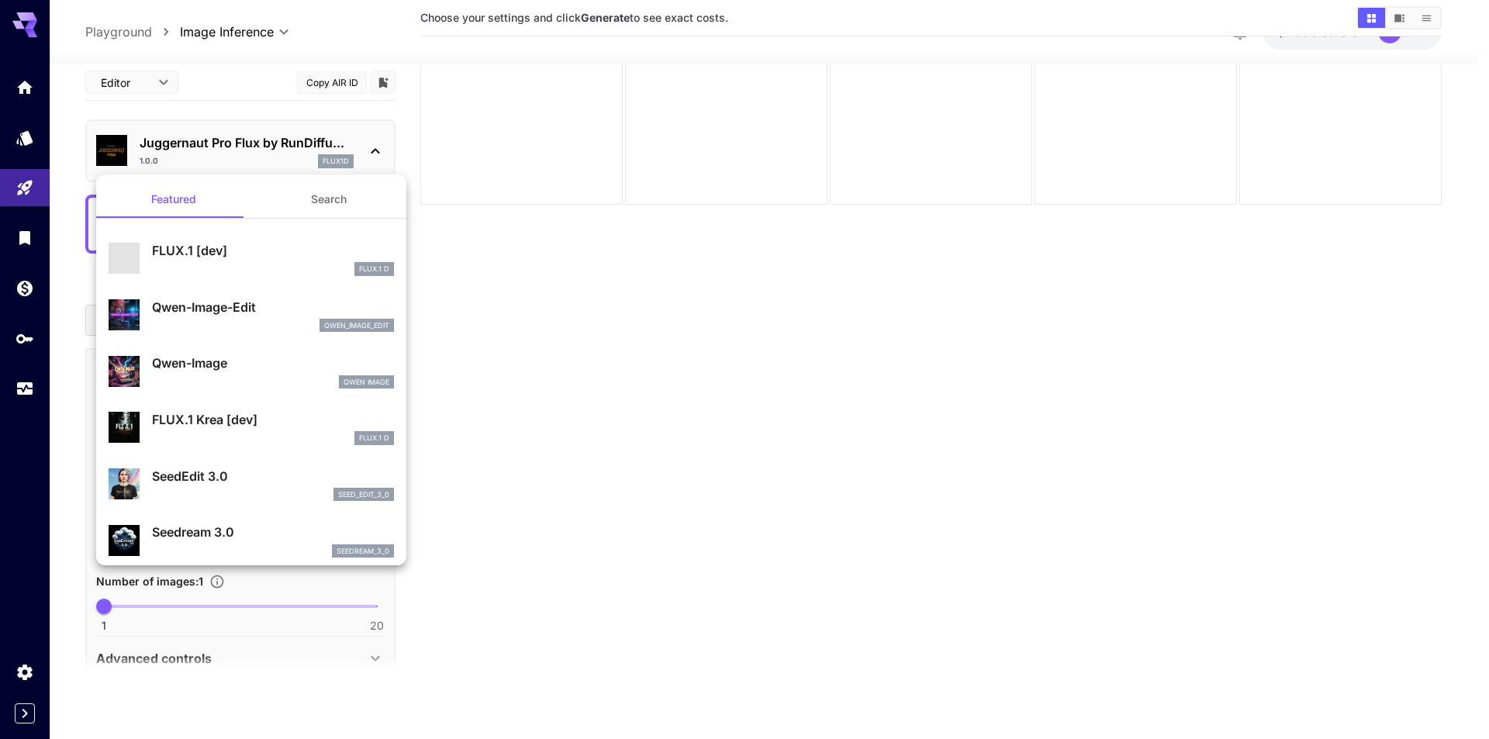
click at [605, 109] on div at bounding box center [744, 369] width 1489 height 739
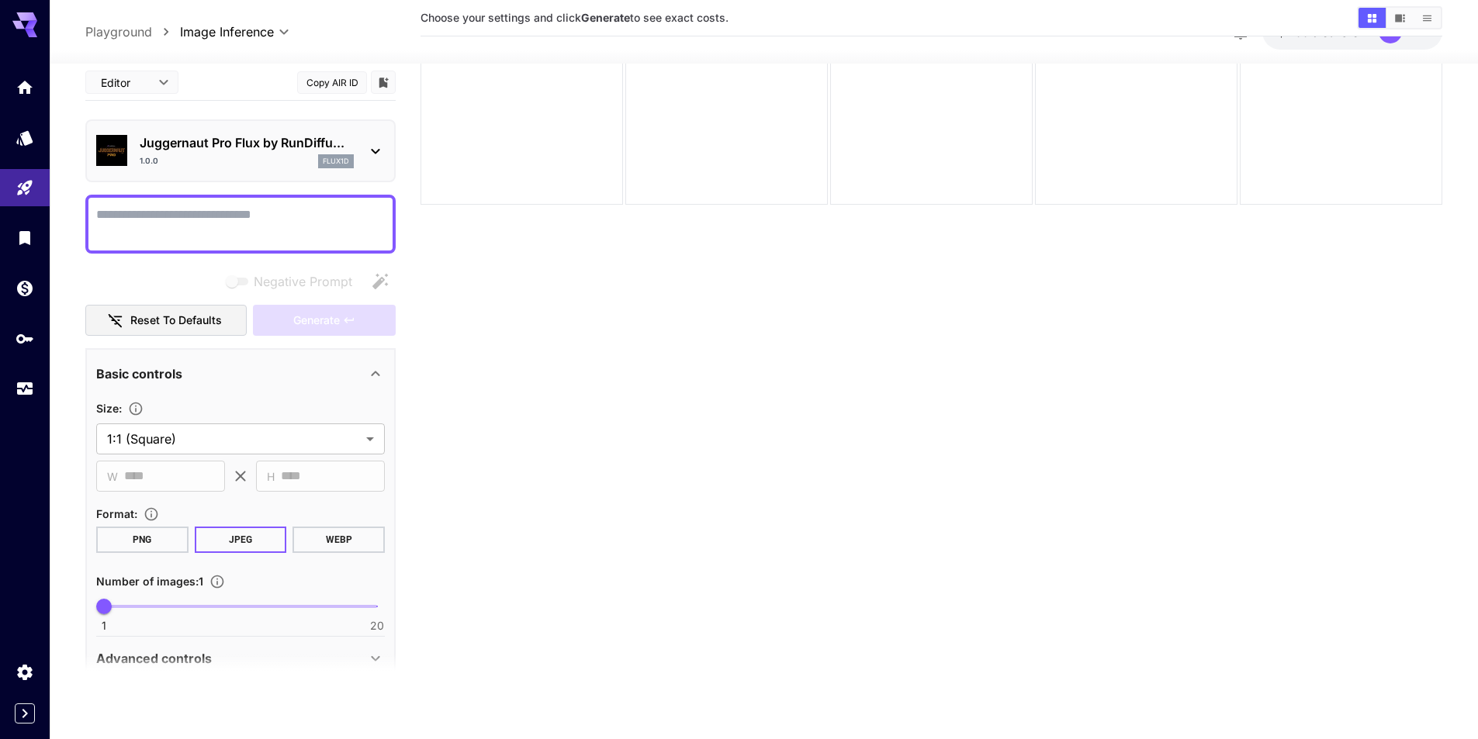
click at [118, 208] on textarea "Negative Prompt" at bounding box center [240, 224] width 289 height 37
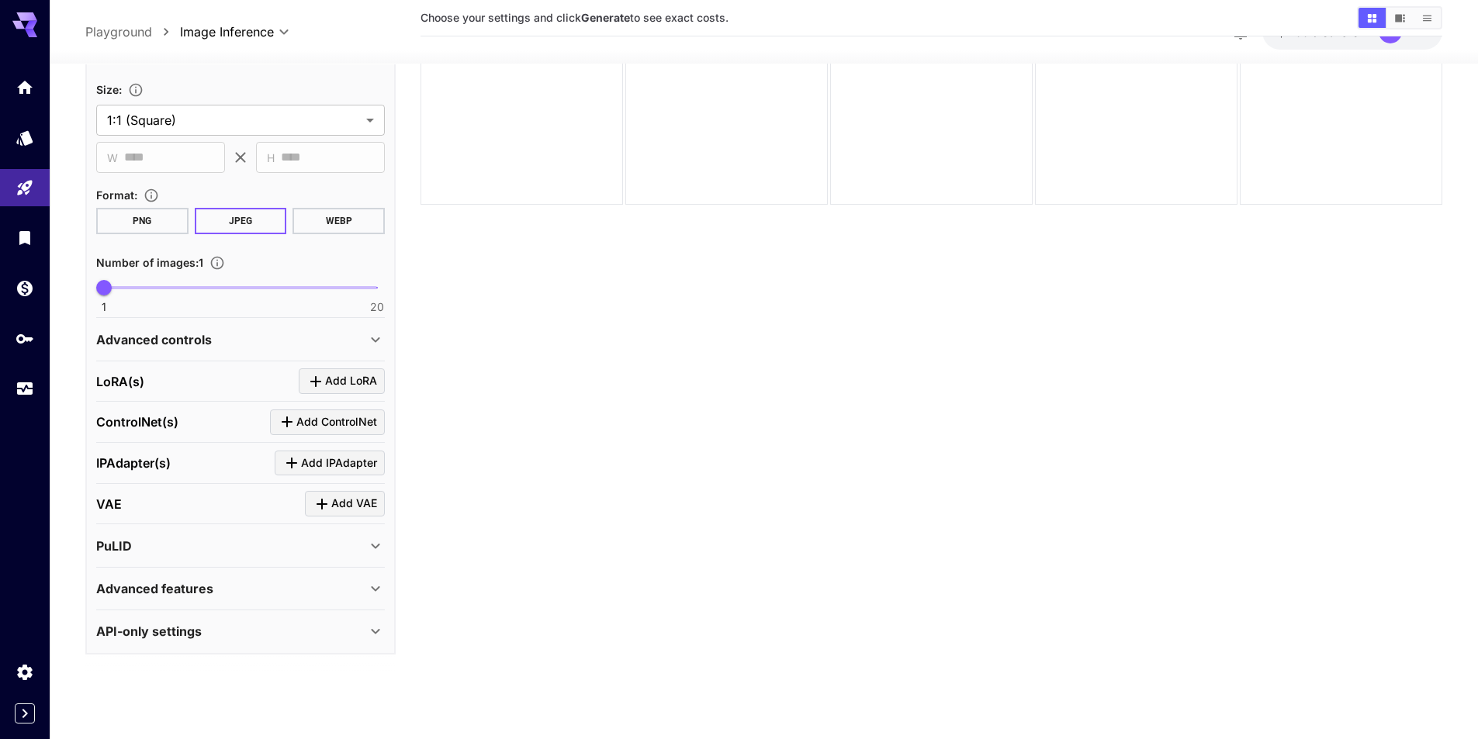
scroll to position [320, 0]
click at [376, 584] on icon at bounding box center [375, 588] width 19 height 19
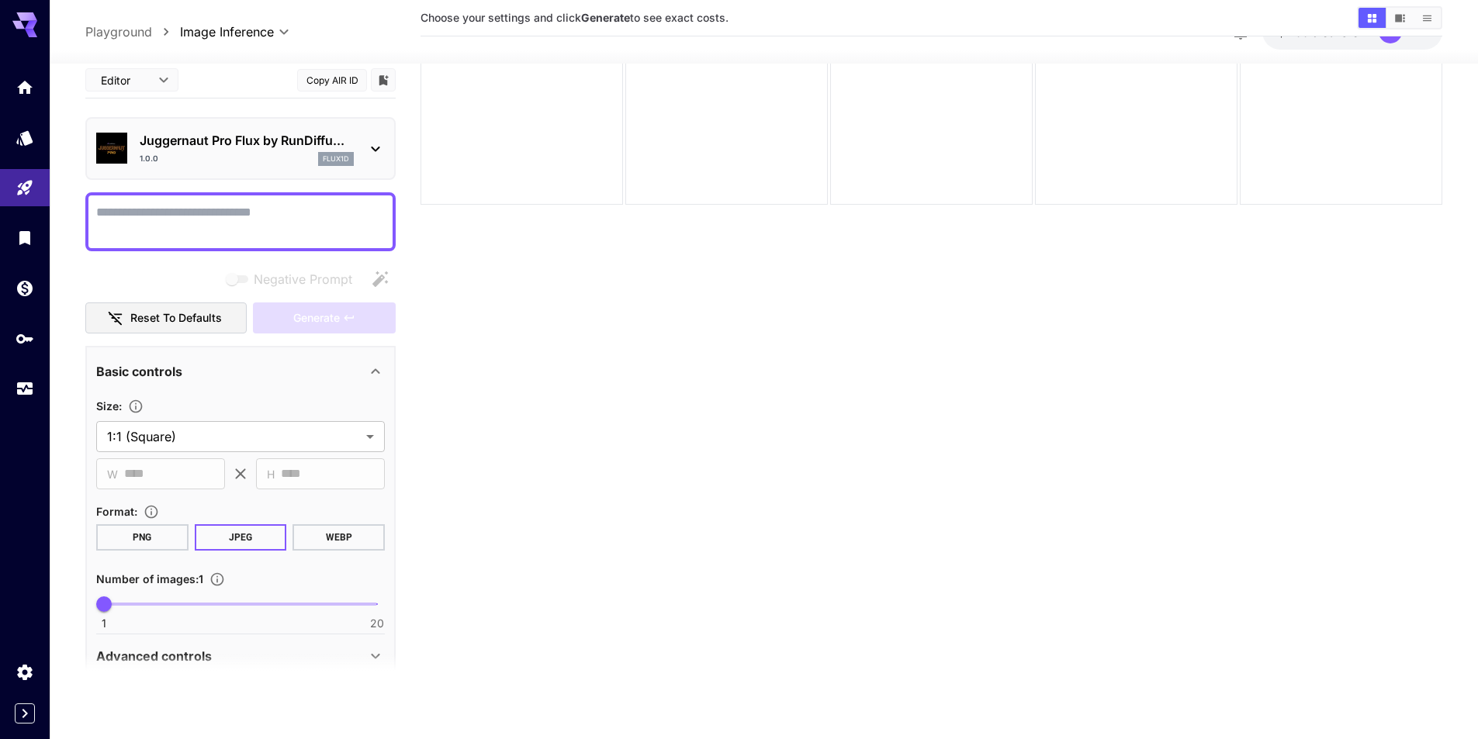
scroll to position [0, 0]
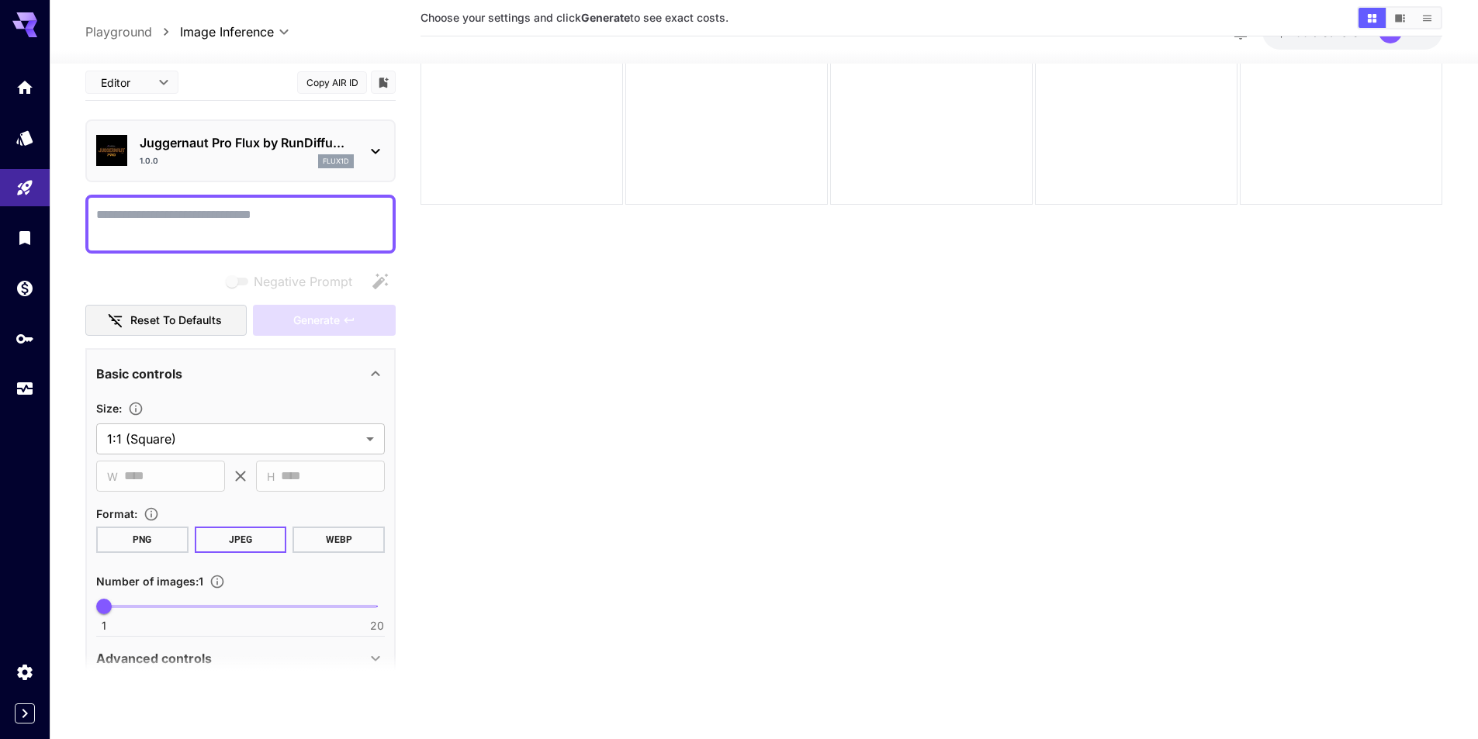
click at [159, 83] on body "**********" at bounding box center [739, 308] width 1478 height 862
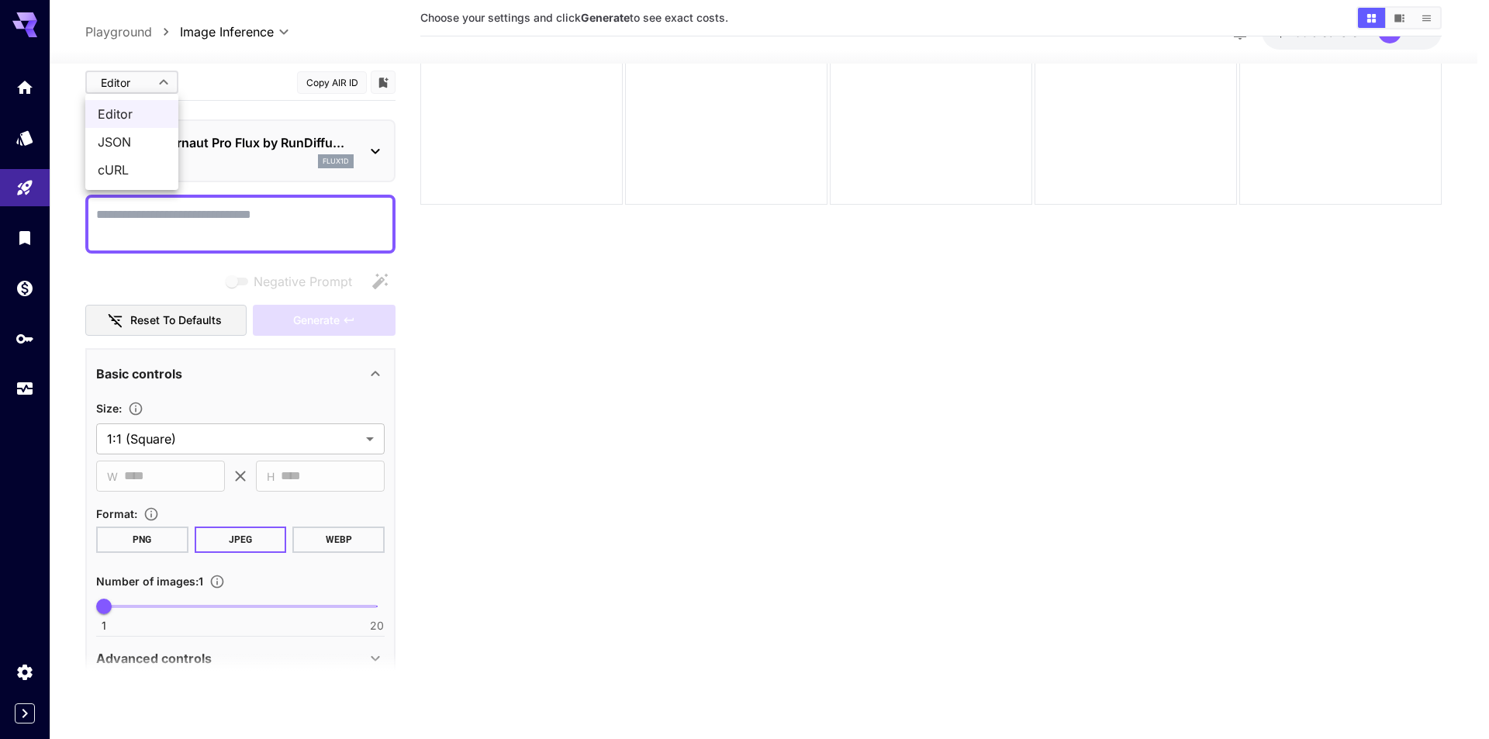
click at [164, 81] on div at bounding box center [744, 369] width 1489 height 739
